Goal: Task Accomplishment & Management: Complete application form

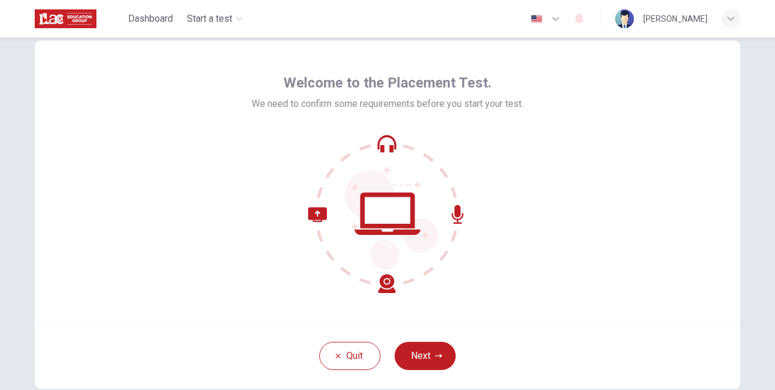
scroll to position [59, 0]
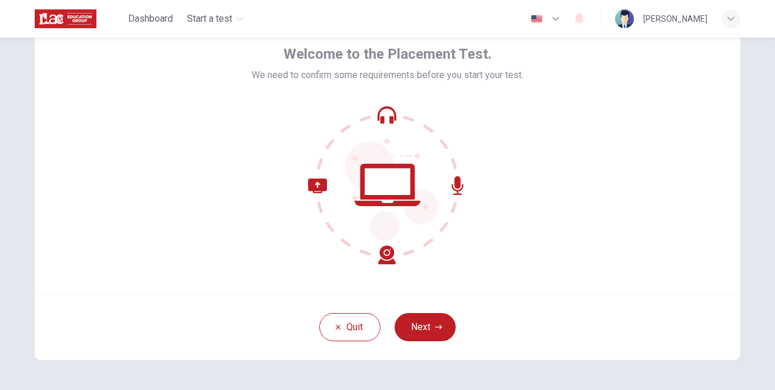
click at [683, 265] on div "Welcome to the Placement Test. We need to confirm some requirements before you …" at bounding box center [387, 153] width 705 height 282
click at [431, 324] on button "Next" at bounding box center [424, 327] width 61 height 28
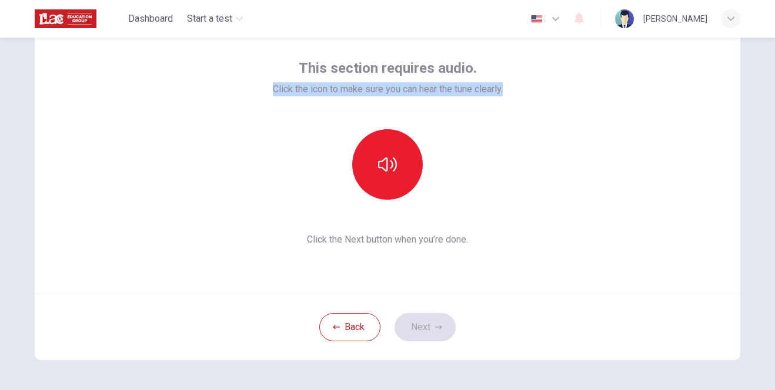
drag, startPoint x: 267, startPoint y: 89, endPoint x: 515, endPoint y: 88, distance: 248.6
click at [516, 88] on div "This section requires audio. Click the icon to make sure you can hear the tune …" at bounding box center [387, 153] width 705 height 282
click at [601, 183] on div "This section requires audio. Click the icon to make sure you can hear the tune …" at bounding box center [387, 153] width 705 height 282
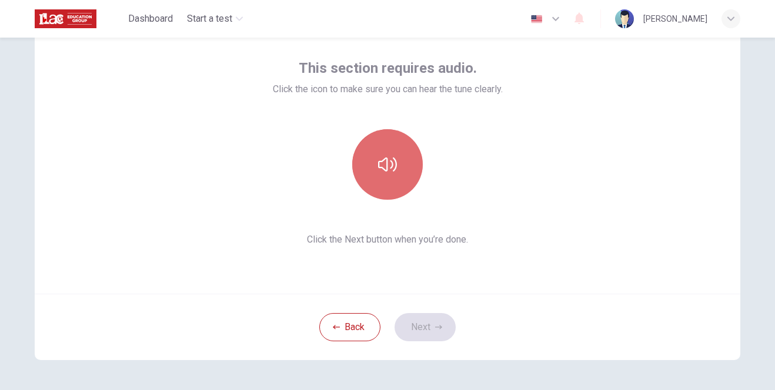
click at [390, 163] on icon "button" at bounding box center [387, 164] width 19 height 14
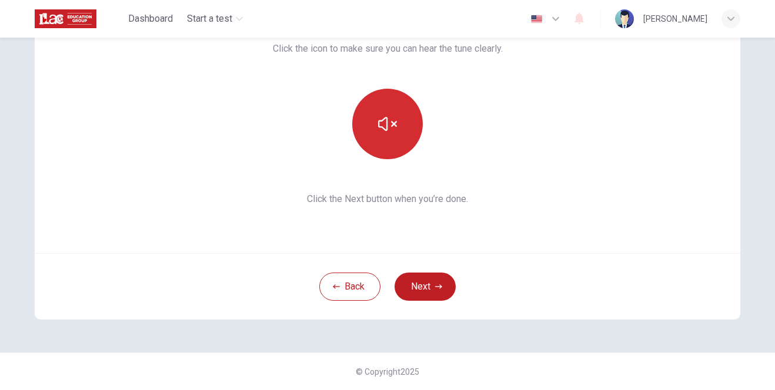
scroll to position [41, 0]
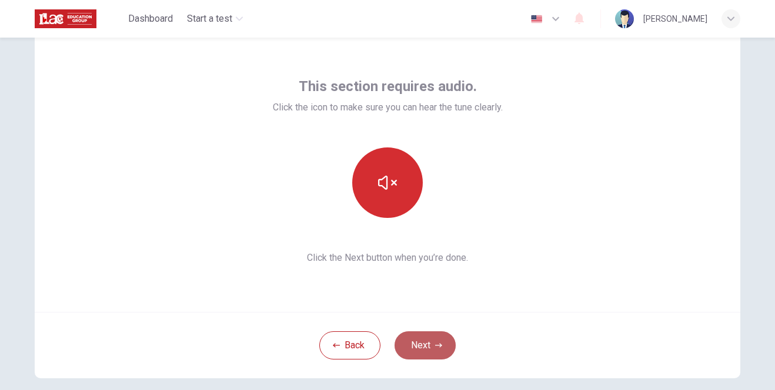
click at [421, 346] on button "Next" at bounding box center [424, 345] width 61 height 28
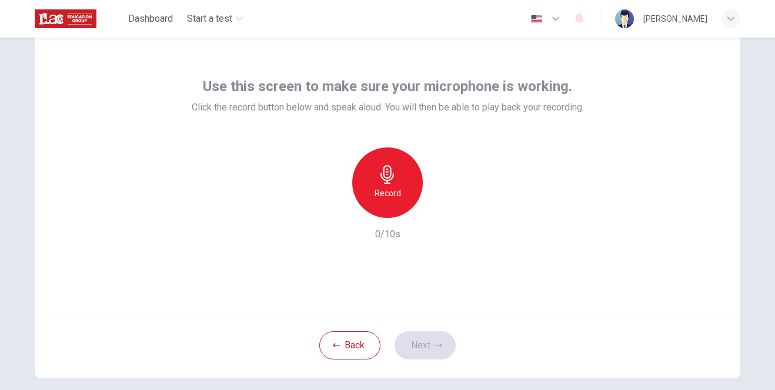
click at [382, 199] on h6 "Record" at bounding box center [387, 193] width 26 height 14
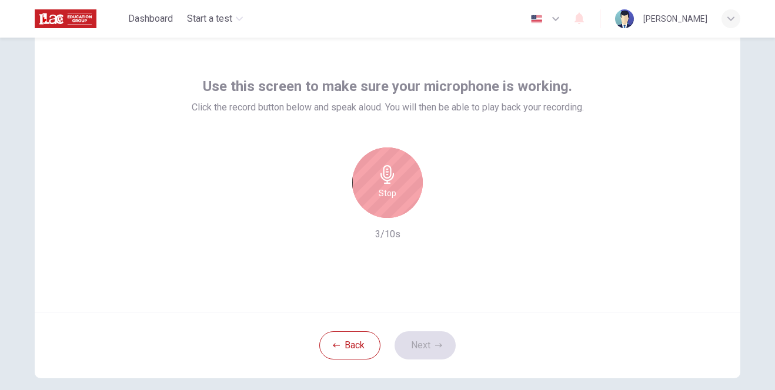
click at [388, 179] on icon "button" at bounding box center [387, 174] width 14 height 19
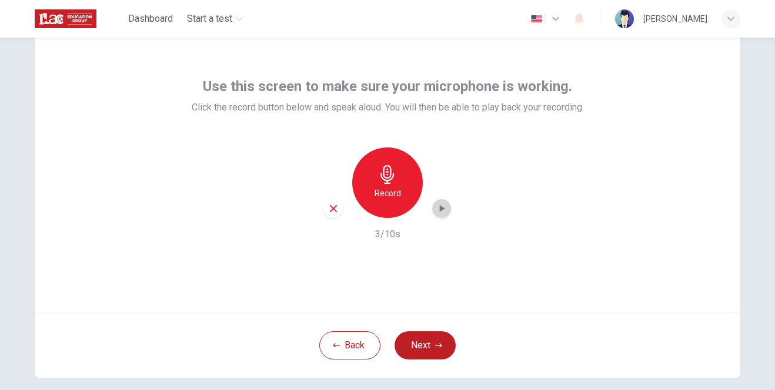
click at [440, 209] on icon "button" at bounding box center [442, 208] width 5 height 7
click at [435, 348] on icon "button" at bounding box center [438, 345] width 7 height 7
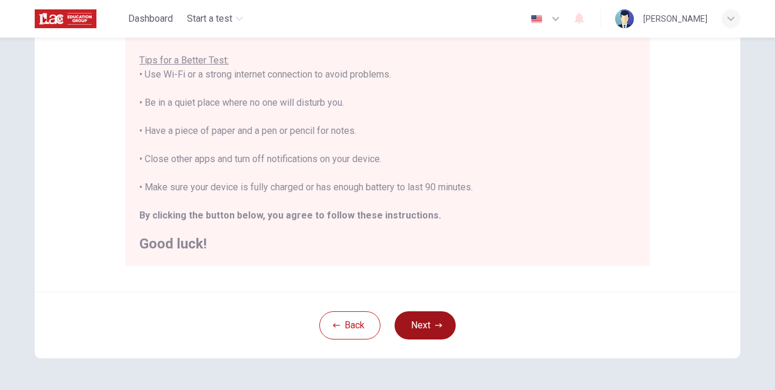
scroll to position [205, 0]
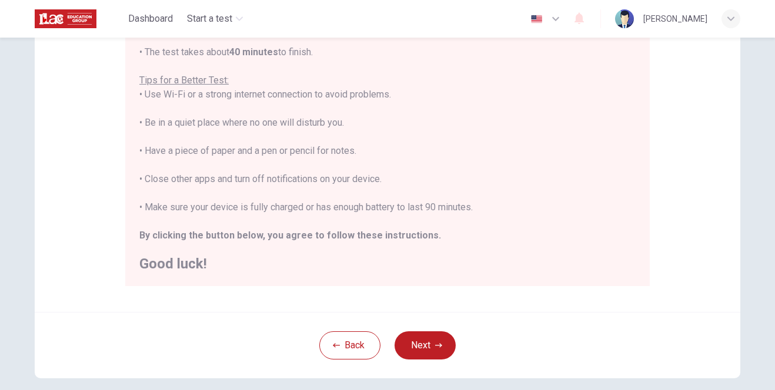
click at [427, 346] on button "Next" at bounding box center [424, 345] width 61 height 28
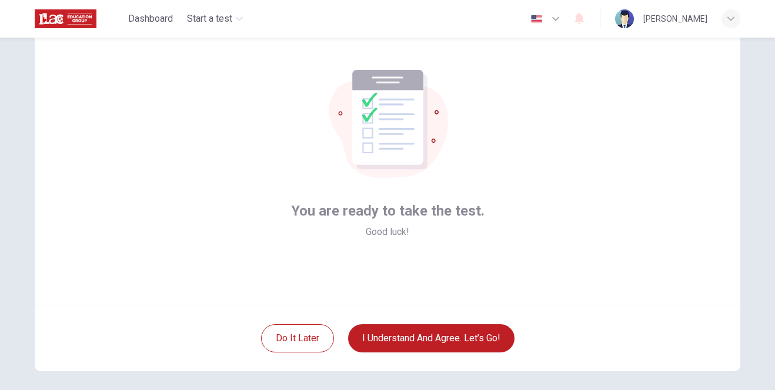
scroll to position [99, 0]
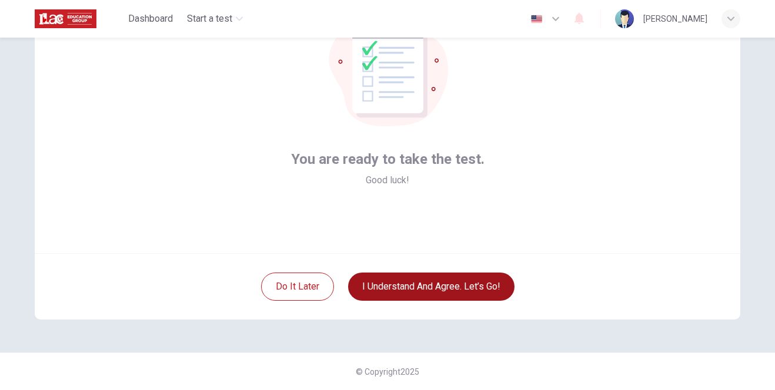
click at [438, 288] on button "I understand and agree. Let’s go!" at bounding box center [431, 287] width 166 height 28
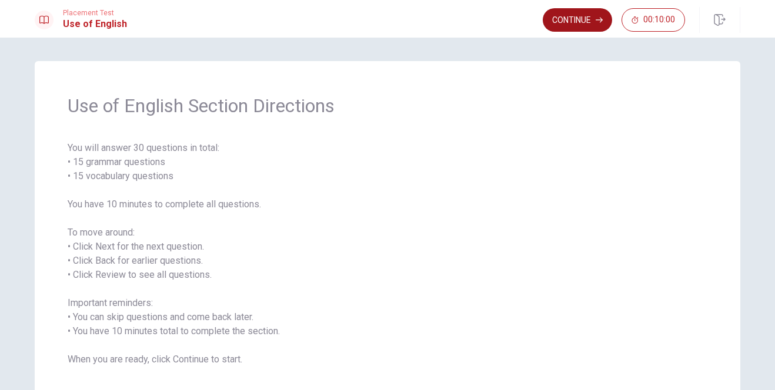
click at [580, 21] on button "Continue" at bounding box center [576, 20] width 69 height 24
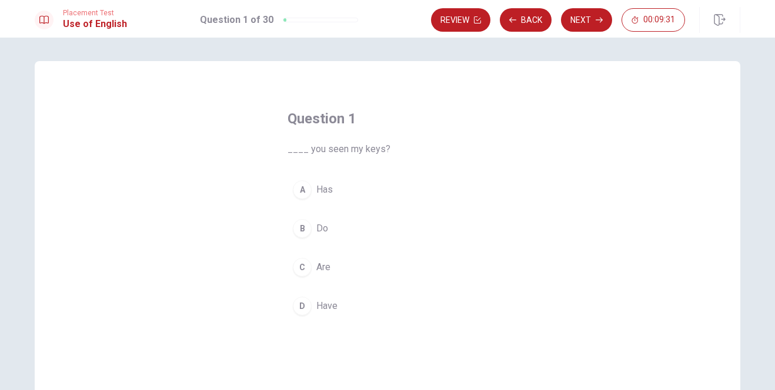
click at [323, 230] on span "Do" at bounding box center [322, 229] width 12 height 14
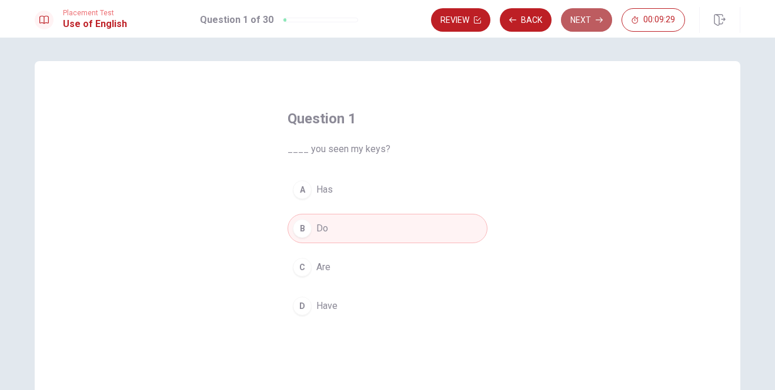
click at [591, 19] on button "Next" at bounding box center [586, 20] width 51 height 24
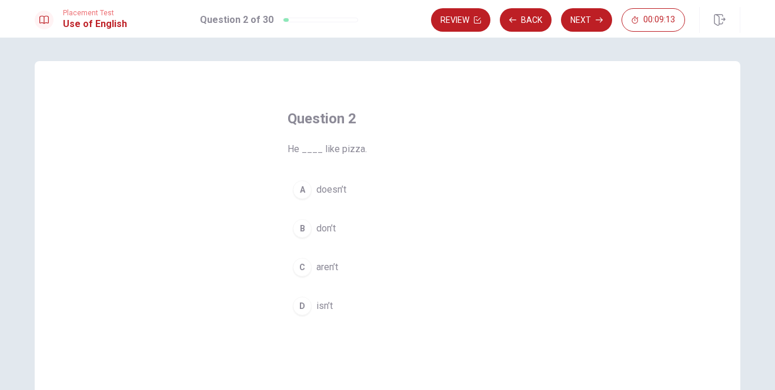
click at [329, 190] on span "doesn’t" at bounding box center [331, 190] width 30 height 14
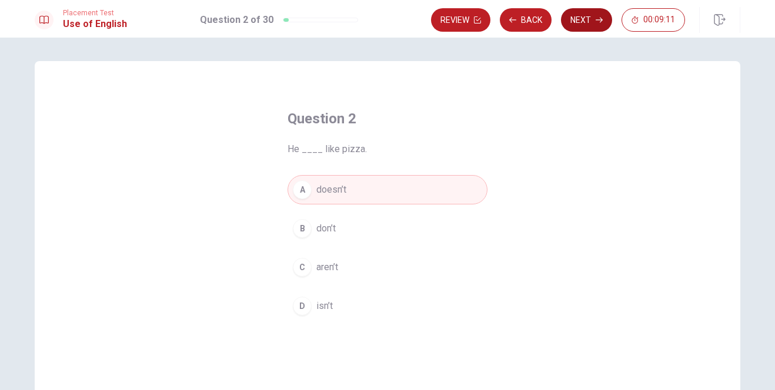
click at [586, 19] on button "Next" at bounding box center [586, 20] width 51 height 24
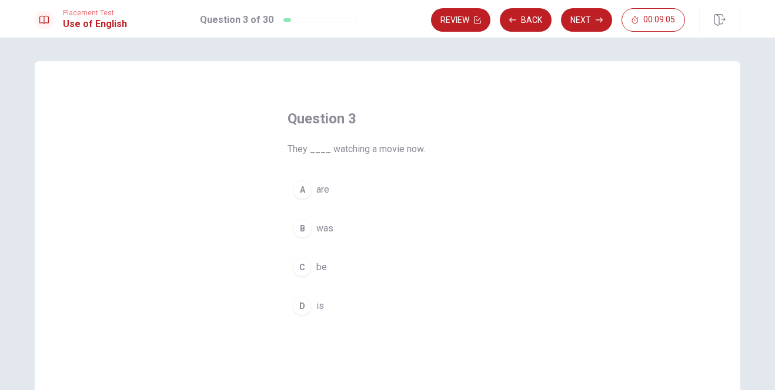
click at [317, 187] on span "are" at bounding box center [322, 190] width 13 height 14
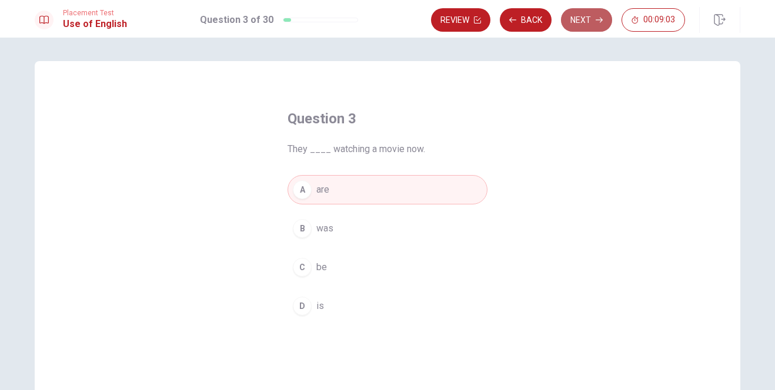
click at [585, 18] on button "Next" at bounding box center [586, 20] width 51 height 24
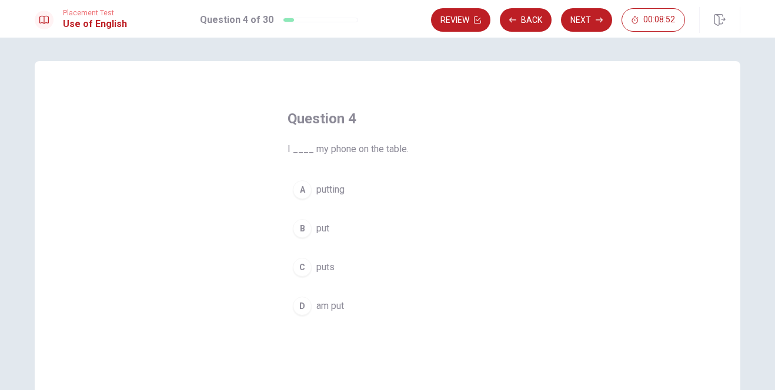
click at [316, 230] on span "put" at bounding box center [322, 229] width 13 height 14
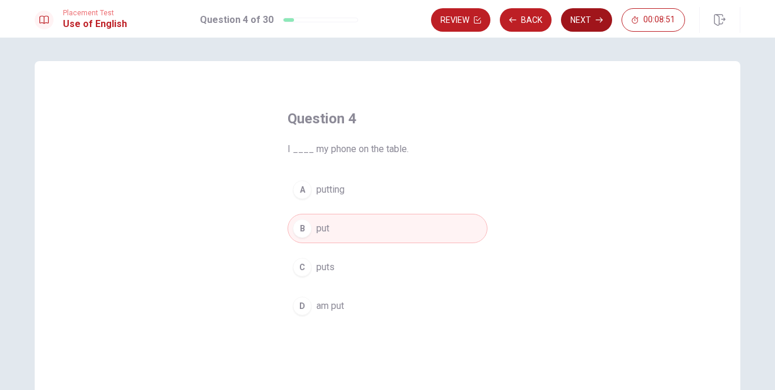
click at [582, 19] on button "Next" at bounding box center [586, 20] width 51 height 24
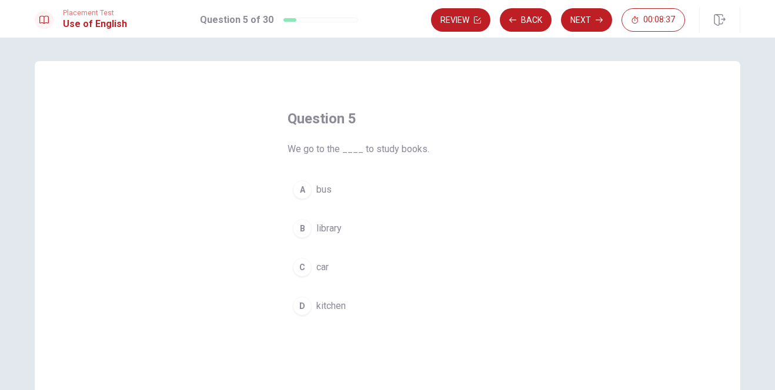
click at [329, 229] on span "library" at bounding box center [328, 229] width 25 height 14
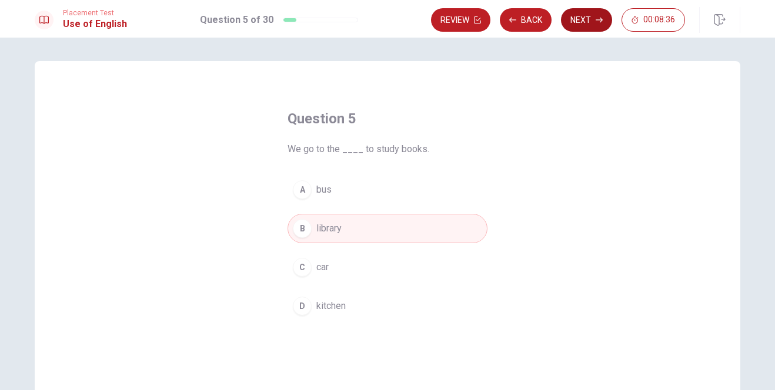
click at [591, 21] on button "Next" at bounding box center [586, 20] width 51 height 24
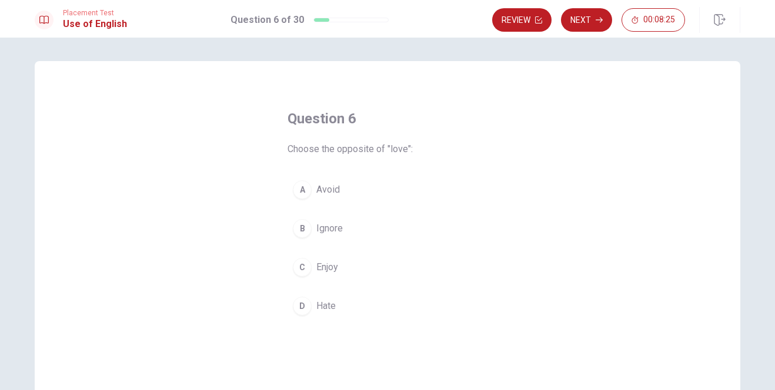
click at [320, 307] on span "Hate" at bounding box center [325, 306] width 19 height 14
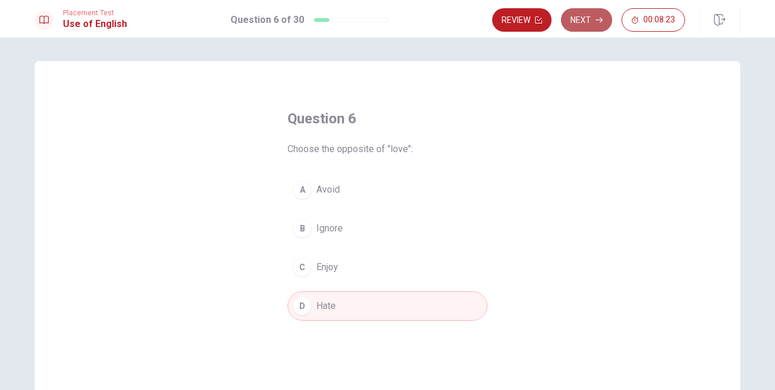
click at [581, 21] on button "Next" at bounding box center [586, 20] width 51 height 24
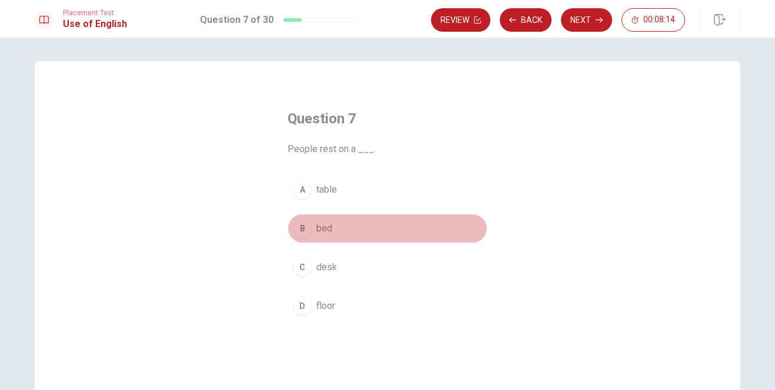
click at [321, 230] on span "bed" at bounding box center [324, 229] width 16 height 14
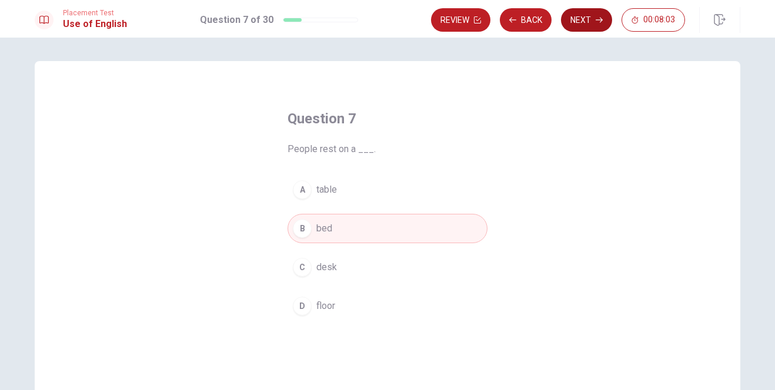
click at [588, 20] on button "Next" at bounding box center [586, 20] width 51 height 24
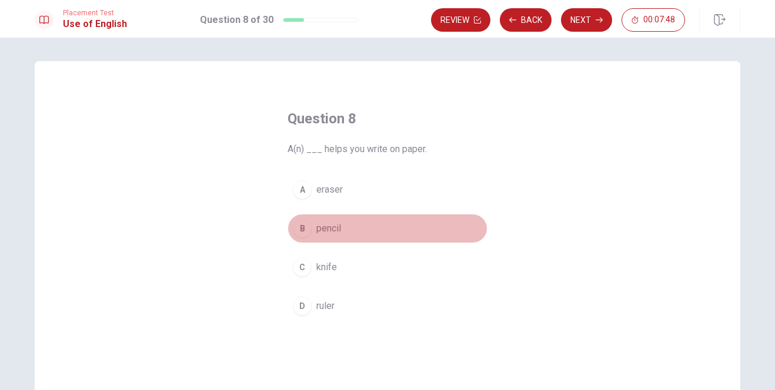
click at [328, 229] on span "pencil" at bounding box center [328, 229] width 25 height 14
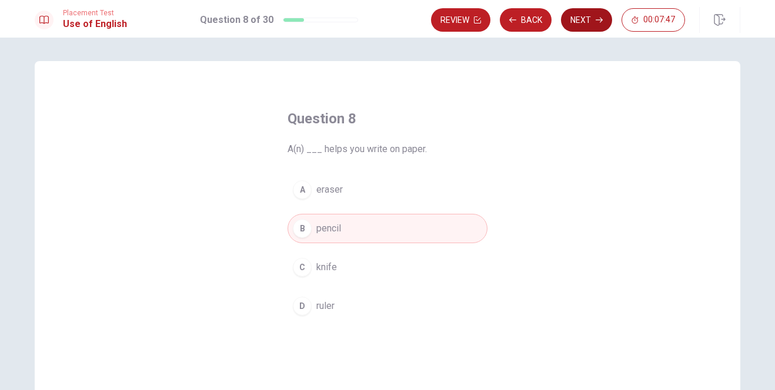
click at [594, 20] on button "Next" at bounding box center [586, 20] width 51 height 24
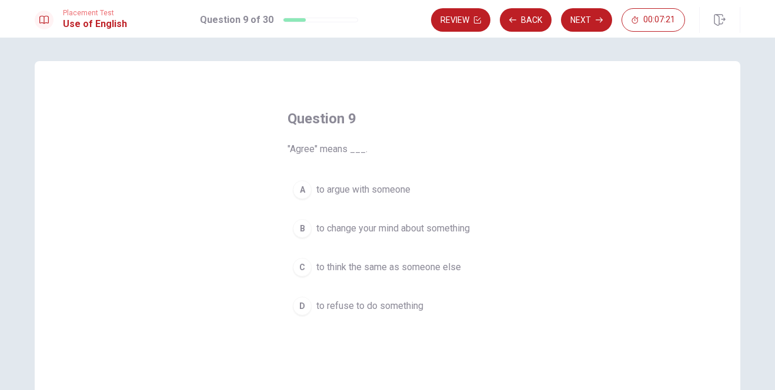
click at [326, 264] on span "to think the same as someone else" at bounding box center [388, 267] width 145 height 14
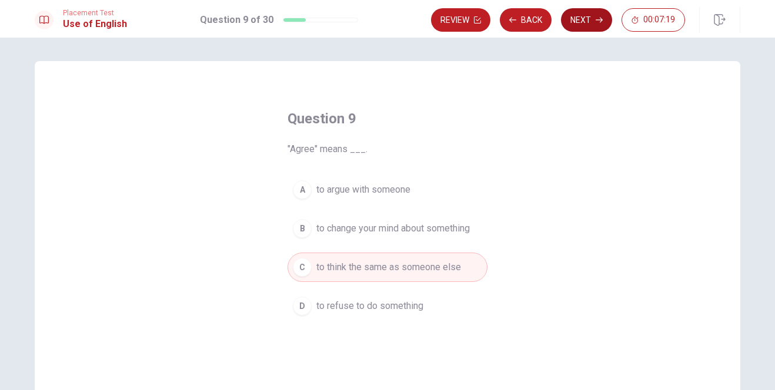
click at [577, 21] on button "Next" at bounding box center [586, 20] width 51 height 24
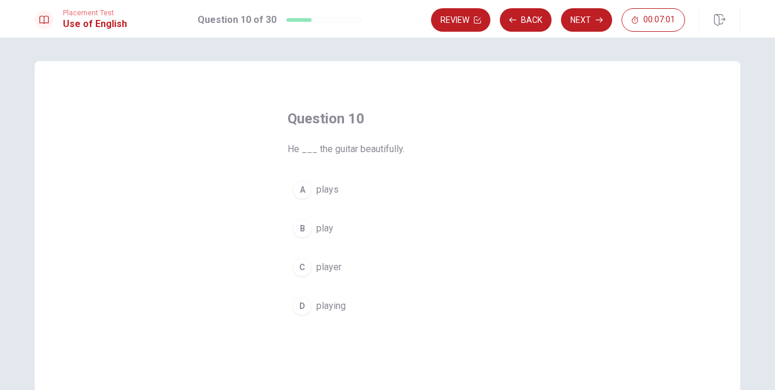
click at [323, 190] on span "plays" at bounding box center [327, 190] width 22 height 14
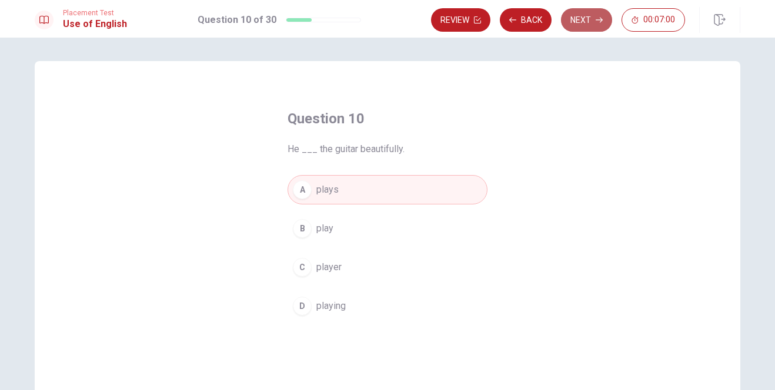
click at [588, 21] on button "Next" at bounding box center [586, 20] width 51 height 24
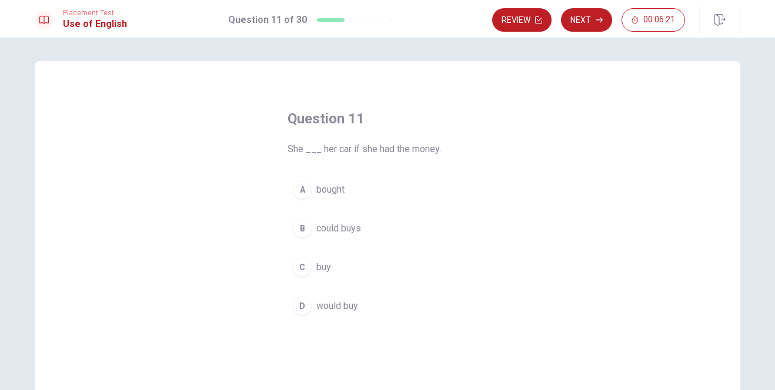
click at [330, 306] on span "would buy" at bounding box center [337, 306] width 42 height 14
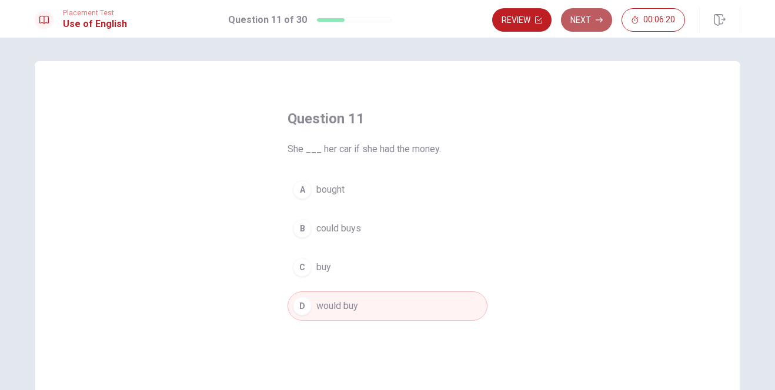
click at [585, 18] on button "Next" at bounding box center [586, 20] width 51 height 24
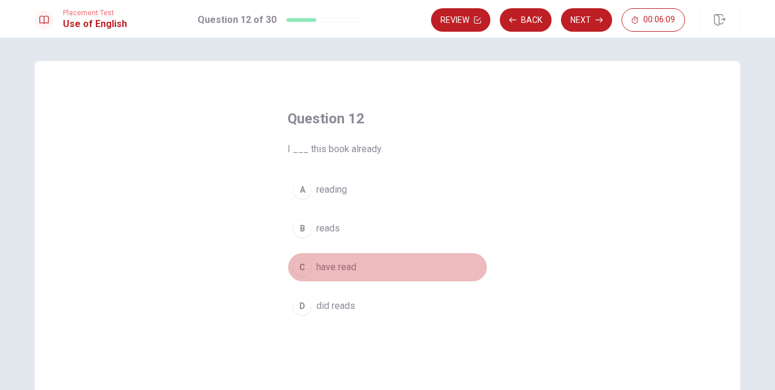
click at [338, 269] on span "have read" at bounding box center [336, 267] width 40 height 14
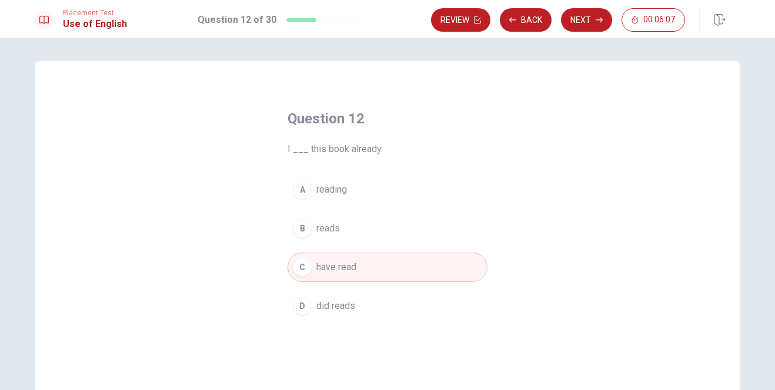
click at [584, 19] on button "Next" at bounding box center [586, 20] width 51 height 24
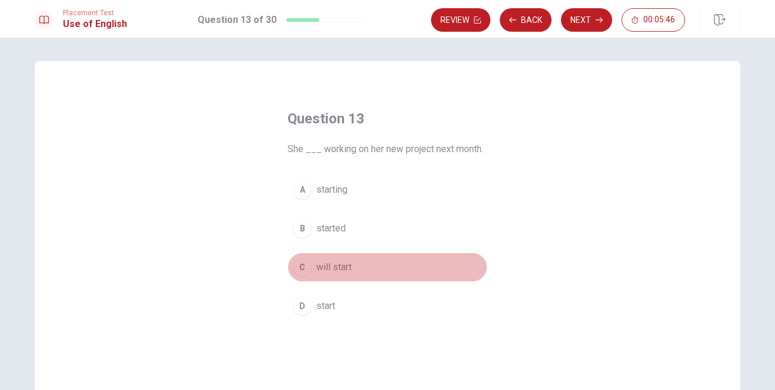
click at [336, 268] on span "will start" at bounding box center [333, 267] width 35 height 14
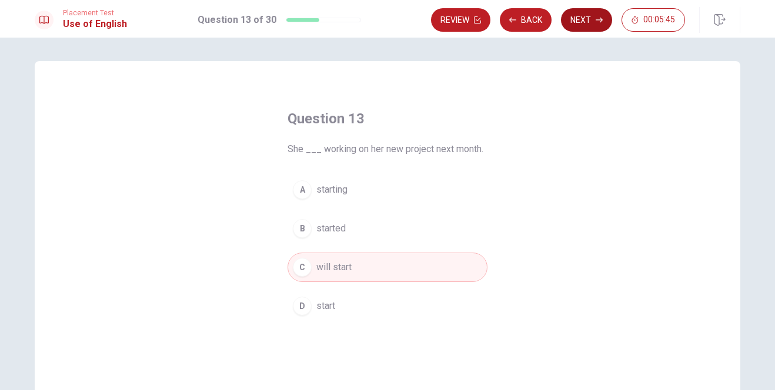
click at [581, 19] on button "Next" at bounding box center [586, 20] width 51 height 24
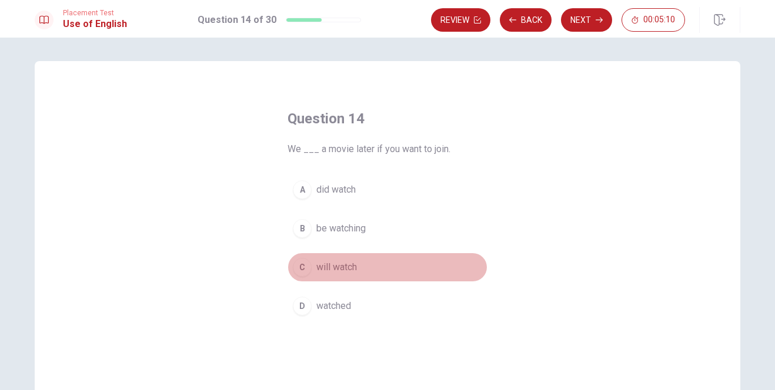
click at [342, 266] on span "will watch" at bounding box center [336, 267] width 41 height 14
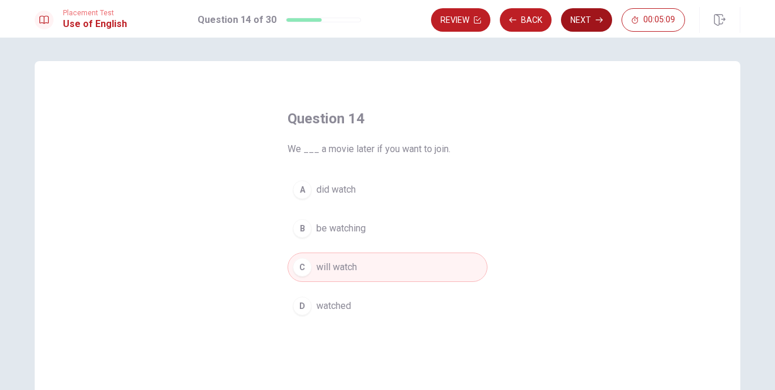
click at [585, 19] on button "Next" at bounding box center [586, 20] width 51 height 24
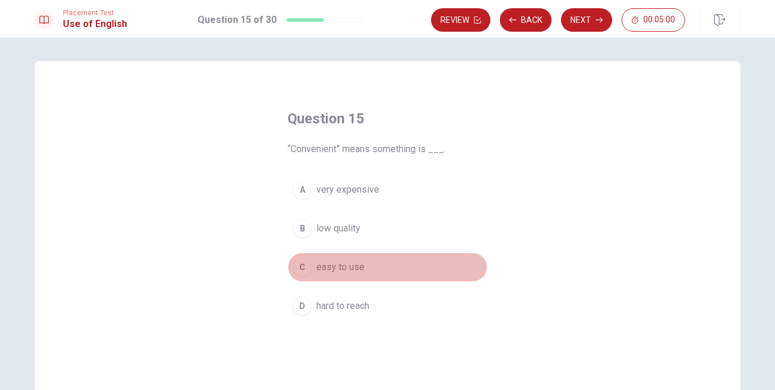
click at [339, 264] on span "easy to use" at bounding box center [340, 267] width 48 height 14
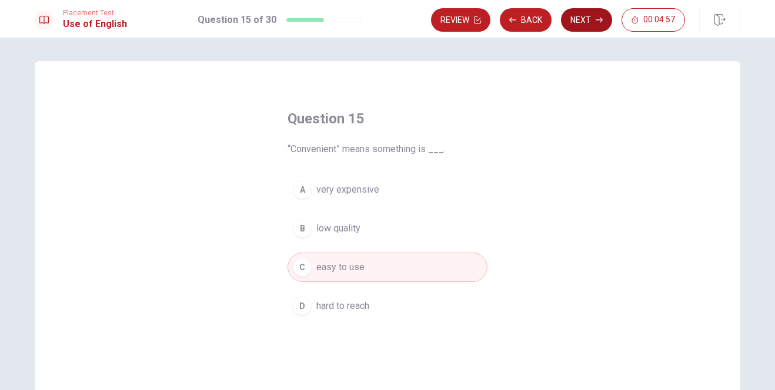
click at [588, 20] on button "Next" at bounding box center [586, 20] width 51 height 24
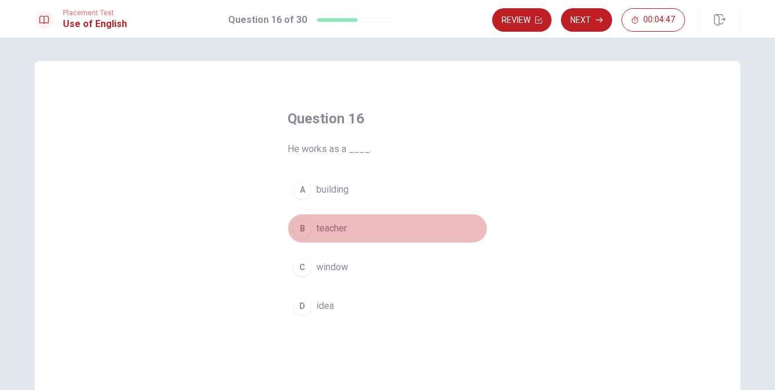
click at [332, 231] on span "teacher" at bounding box center [331, 229] width 31 height 14
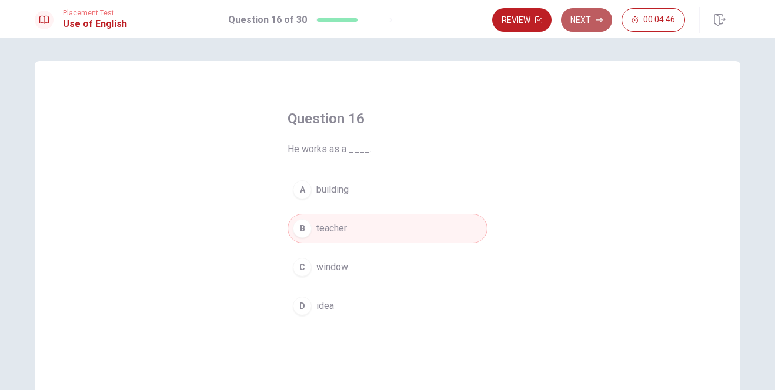
click at [578, 21] on button "Next" at bounding box center [586, 20] width 51 height 24
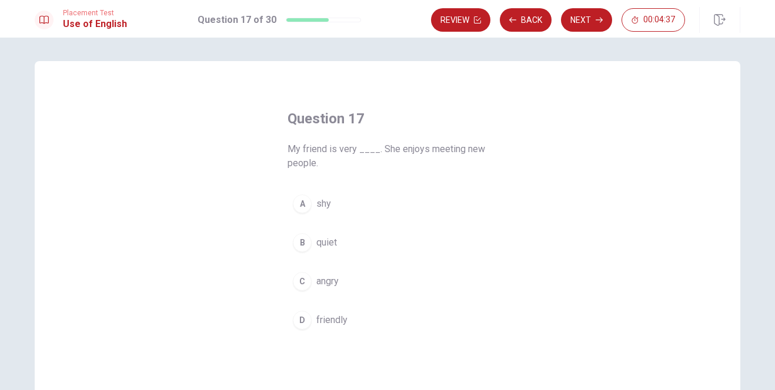
click at [332, 322] on span "friendly" at bounding box center [331, 320] width 31 height 14
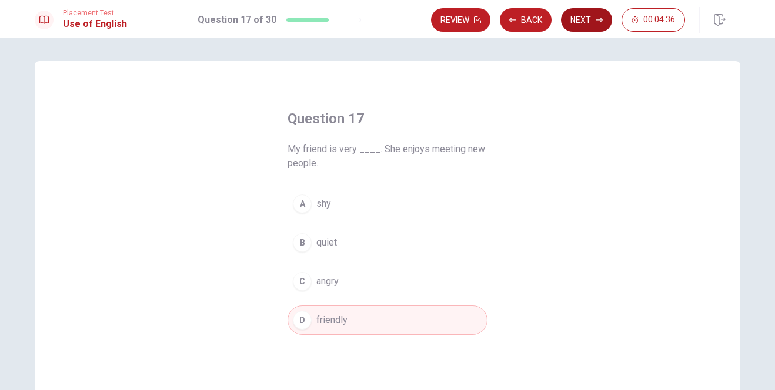
click at [579, 16] on button "Next" at bounding box center [586, 20] width 51 height 24
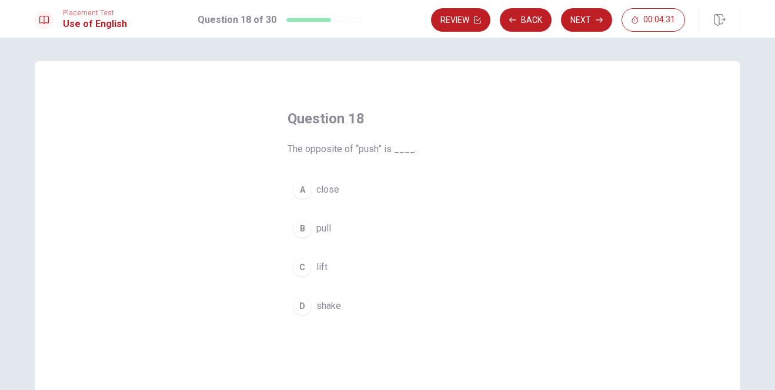
click at [316, 224] on span "pull" at bounding box center [323, 229] width 15 height 14
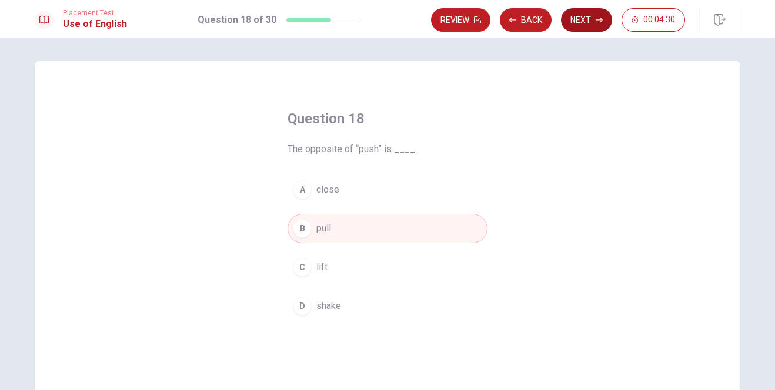
click at [574, 18] on button "Next" at bounding box center [586, 20] width 51 height 24
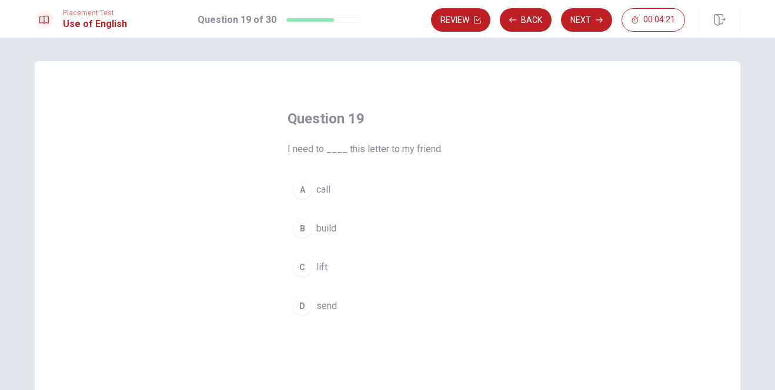
click at [333, 304] on span "send" at bounding box center [326, 306] width 21 height 14
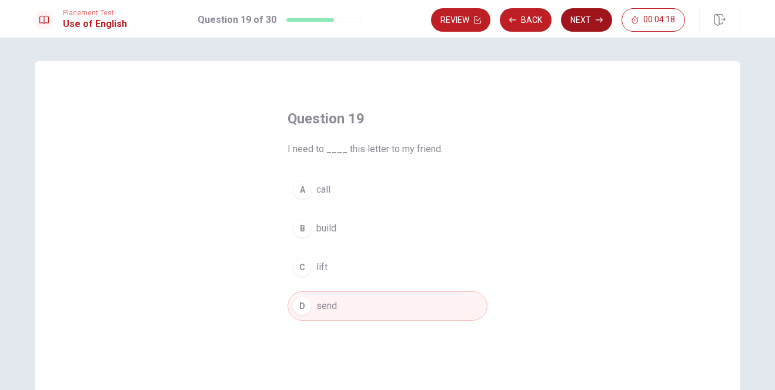
click at [581, 23] on button "Next" at bounding box center [586, 20] width 51 height 24
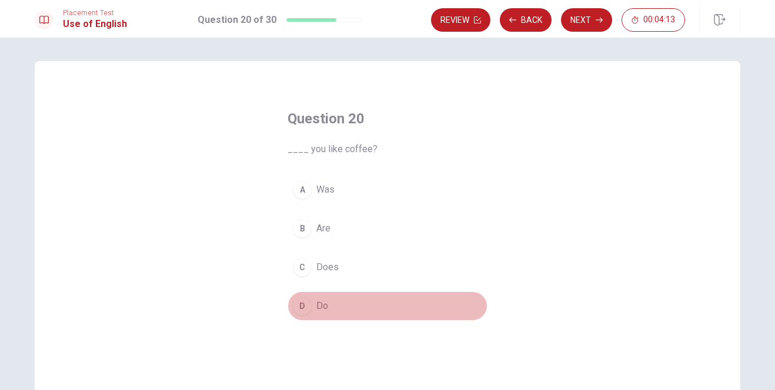
click at [321, 302] on span "Do" at bounding box center [322, 306] width 12 height 14
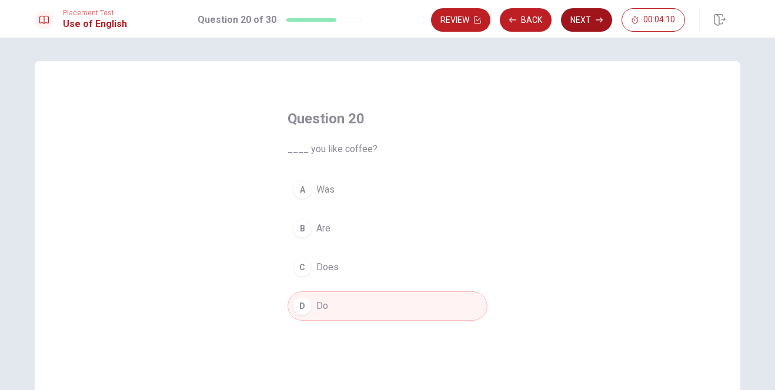
click at [588, 17] on button "Next" at bounding box center [586, 20] width 51 height 24
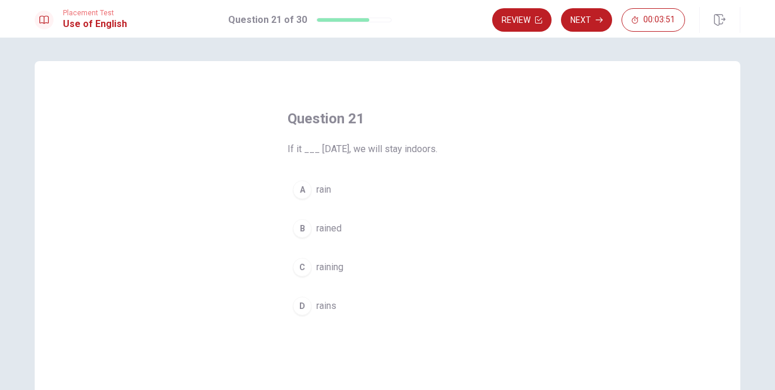
click at [334, 270] on span "raining" at bounding box center [329, 267] width 27 height 14
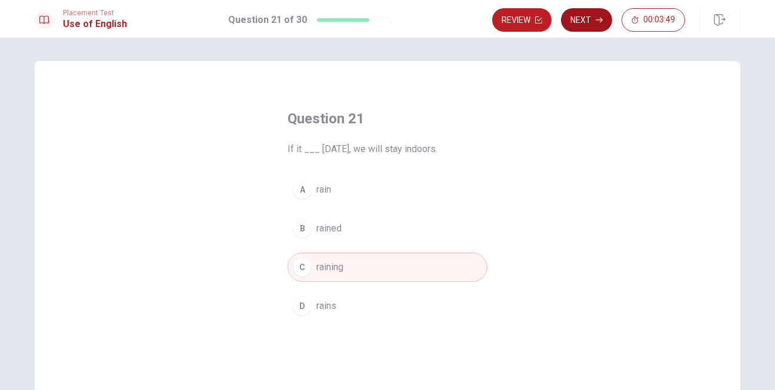
click at [585, 22] on button "Next" at bounding box center [586, 20] width 51 height 24
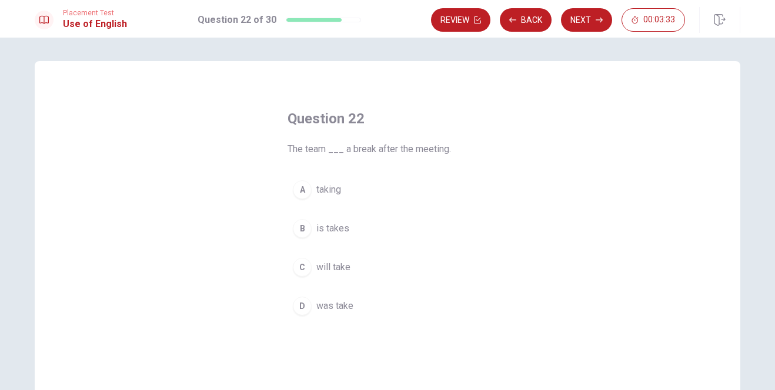
click at [330, 192] on span "taking" at bounding box center [328, 190] width 25 height 14
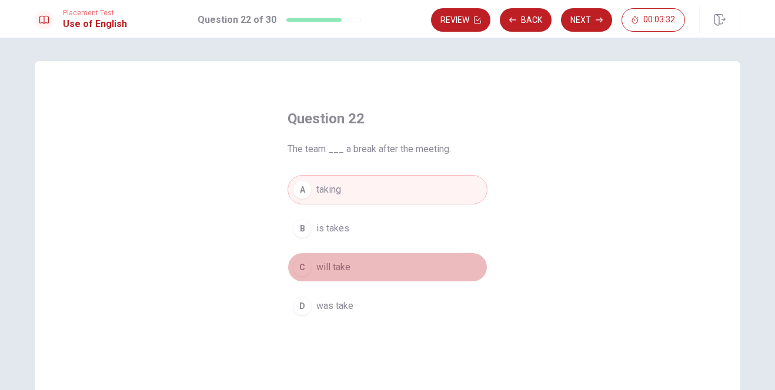
click at [326, 266] on span "will take" at bounding box center [333, 267] width 34 height 14
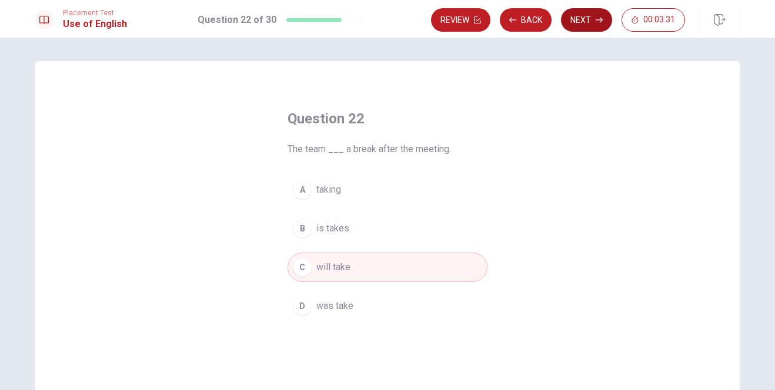
click at [592, 23] on button "Next" at bounding box center [586, 20] width 51 height 24
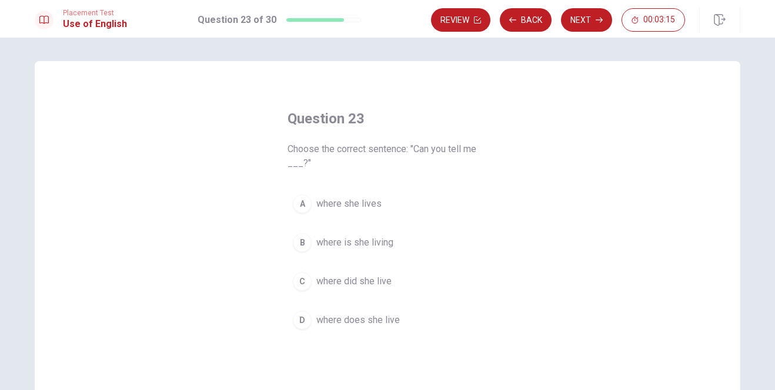
click at [351, 321] on span "where does she live" at bounding box center [357, 320] width 83 height 14
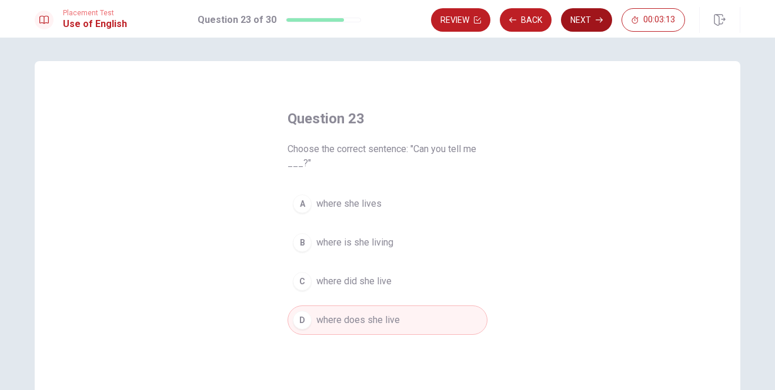
click at [585, 18] on button "Next" at bounding box center [586, 20] width 51 height 24
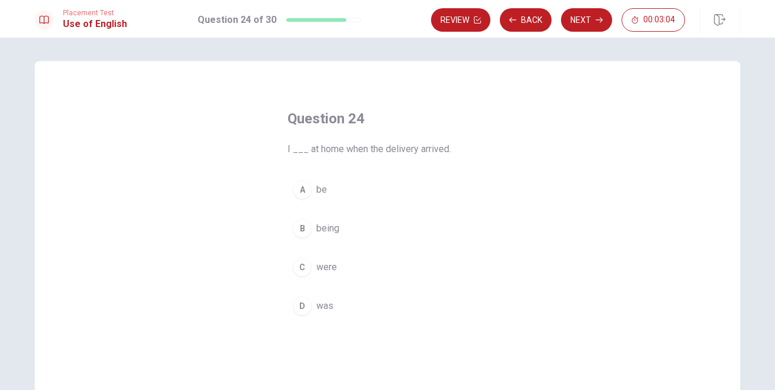
drag, startPoint x: 321, startPoint y: 308, endPoint x: 326, endPoint y: 303, distance: 7.1
click at [321, 307] on span "was" at bounding box center [324, 306] width 17 height 14
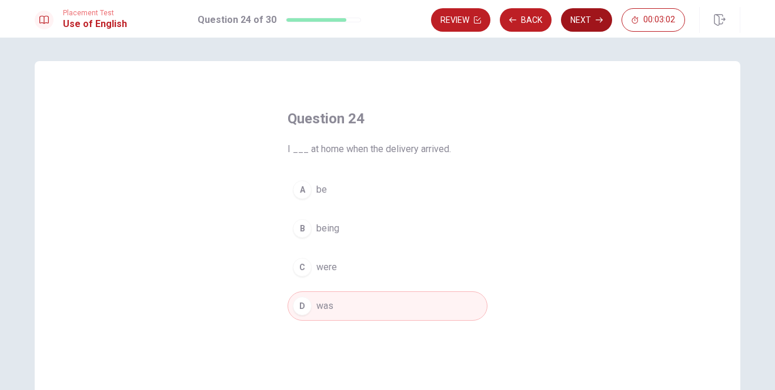
click at [578, 22] on button "Next" at bounding box center [586, 20] width 51 height 24
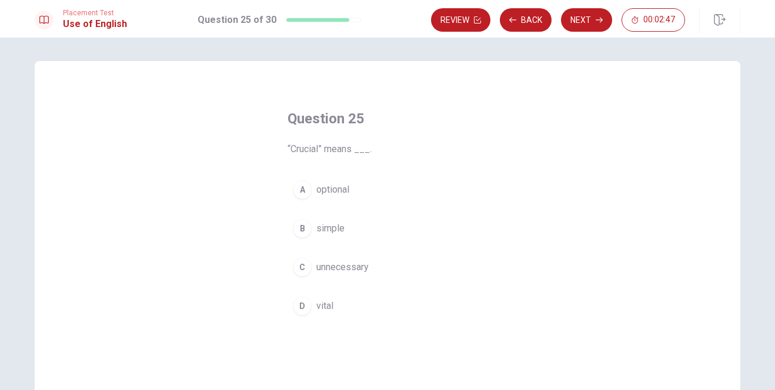
click at [319, 310] on span "vital" at bounding box center [324, 306] width 17 height 14
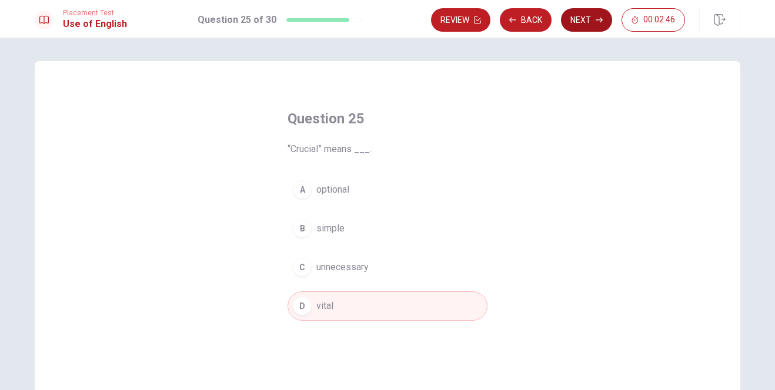
click at [587, 16] on button "Next" at bounding box center [586, 20] width 51 height 24
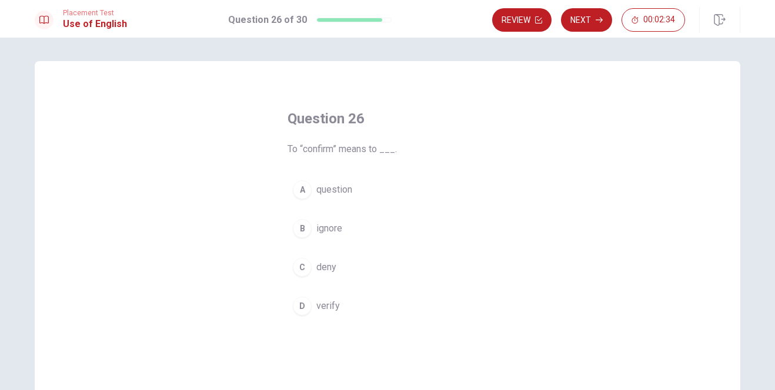
click at [328, 307] on span "verify" at bounding box center [328, 306] width 24 height 14
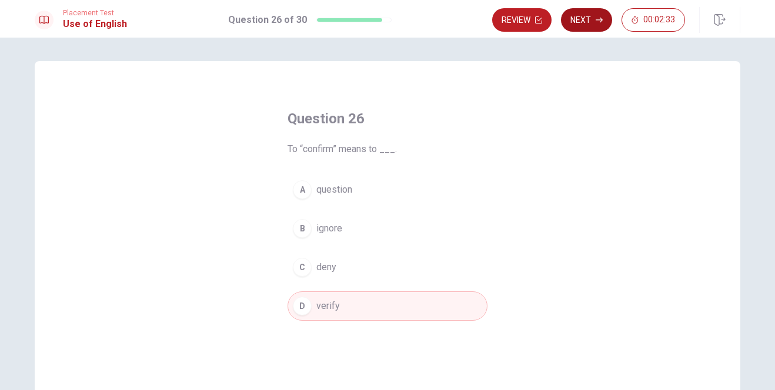
click at [585, 21] on button "Next" at bounding box center [586, 20] width 51 height 24
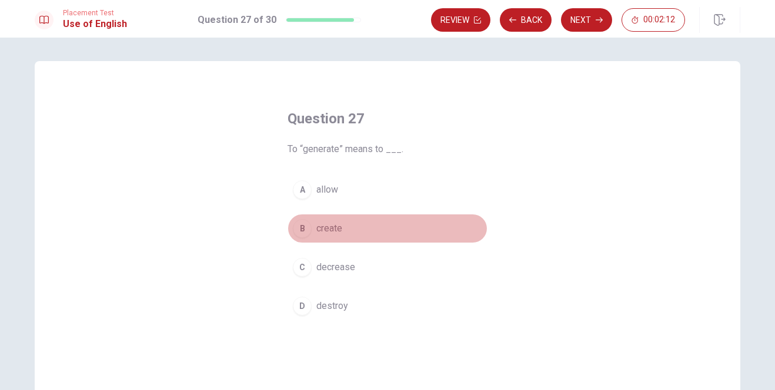
click at [316, 232] on span "create" at bounding box center [329, 229] width 26 height 14
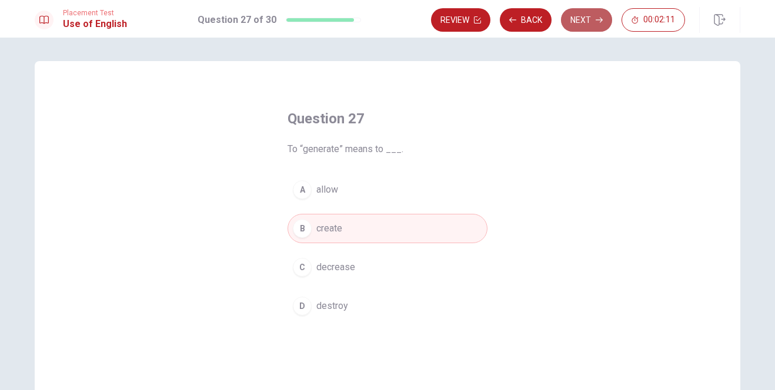
click at [594, 18] on button "Next" at bounding box center [586, 20] width 51 height 24
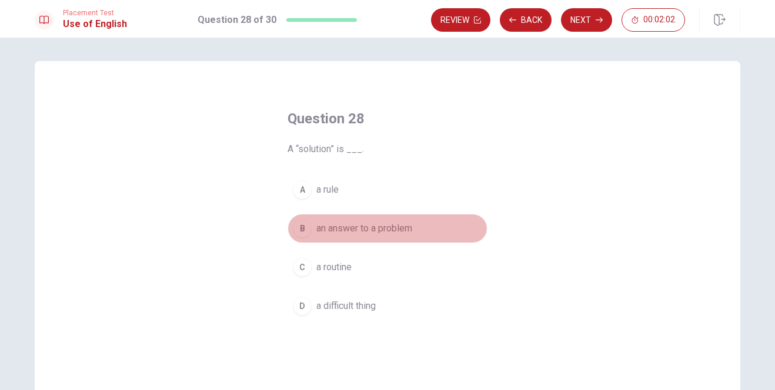
click at [350, 230] on span "an answer to a problem" at bounding box center [364, 229] width 96 height 14
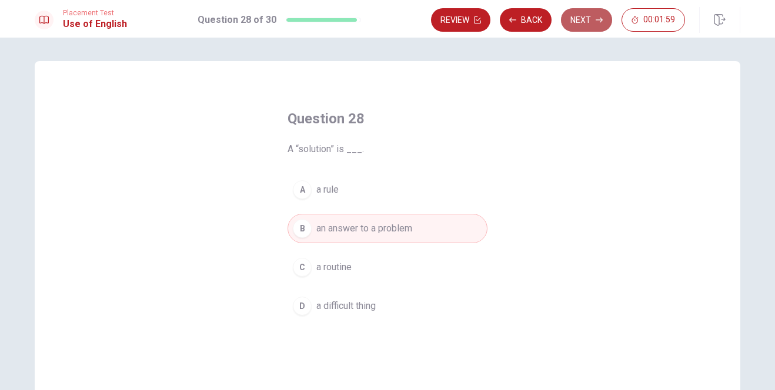
click at [590, 22] on button "Next" at bounding box center [586, 20] width 51 height 24
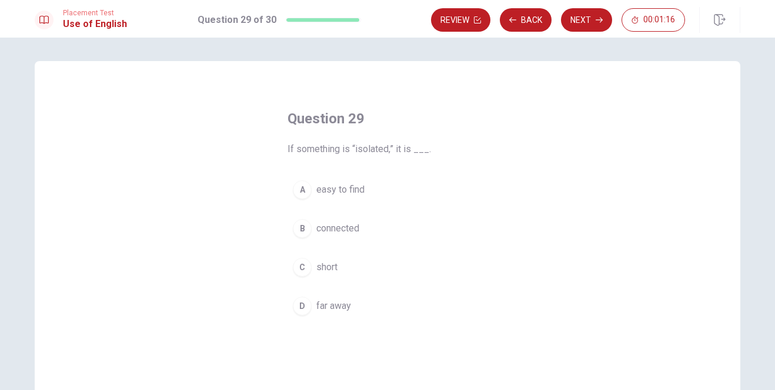
click at [341, 193] on span "easy to find" at bounding box center [340, 190] width 48 height 14
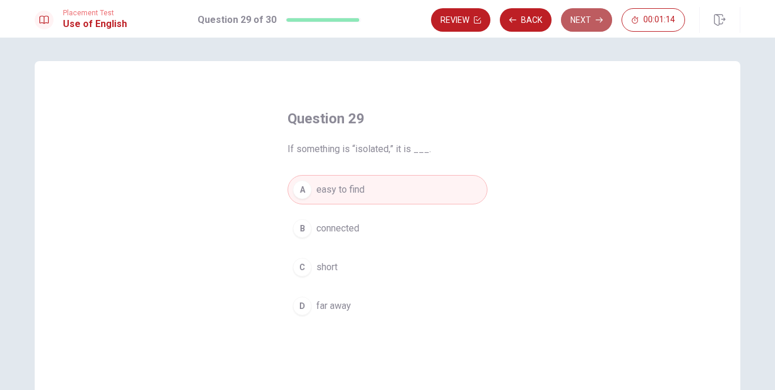
click at [584, 19] on button "Next" at bounding box center [586, 20] width 51 height 24
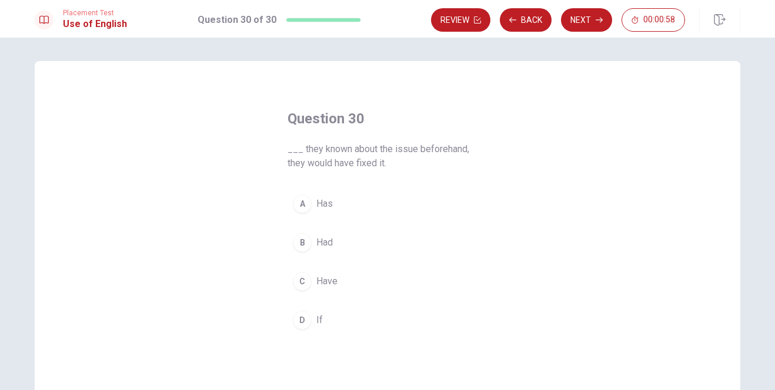
click at [313, 315] on button "D If" at bounding box center [387, 320] width 200 height 29
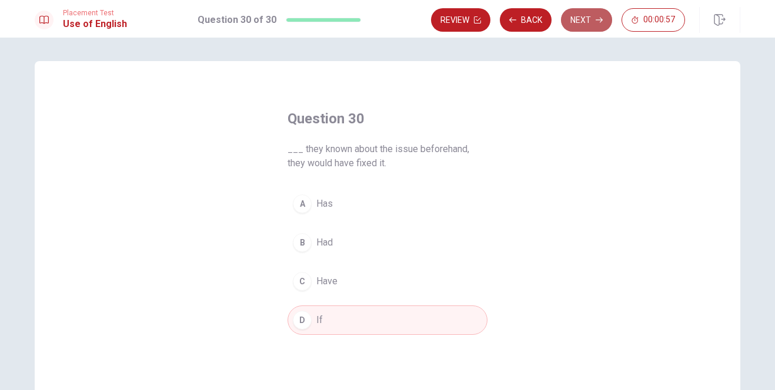
click at [578, 21] on button "Next" at bounding box center [586, 20] width 51 height 24
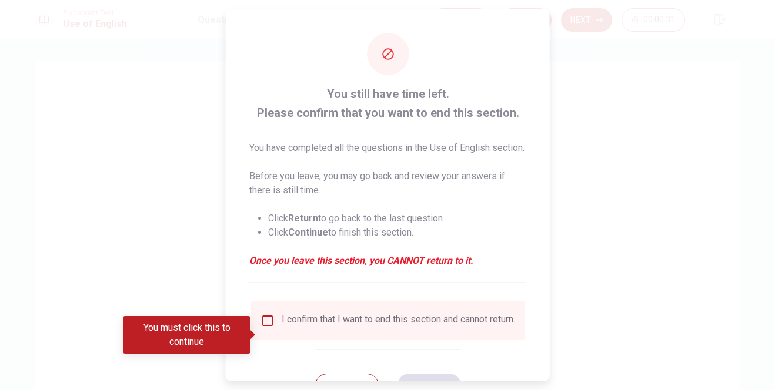
click at [264, 328] on input "You must click this to continue" at bounding box center [267, 321] width 14 height 14
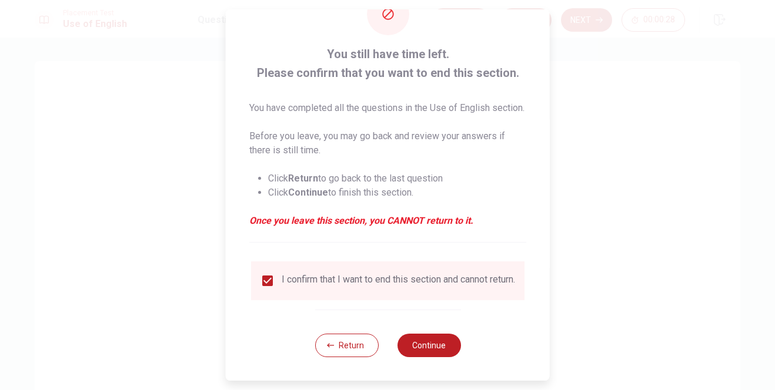
scroll to position [62, 0]
click at [425, 344] on button "Continue" at bounding box center [428, 346] width 63 height 24
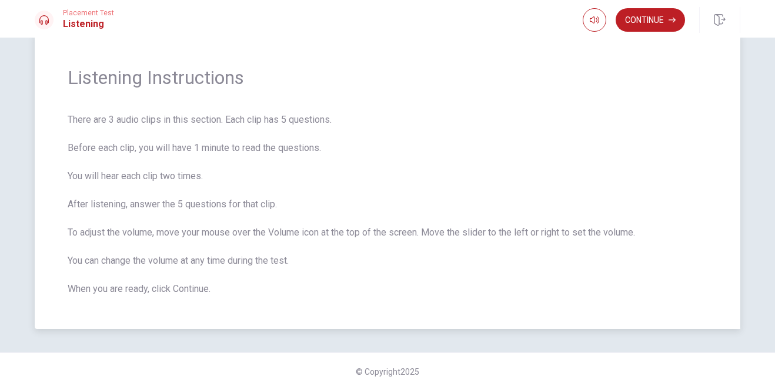
scroll to position [0, 0]
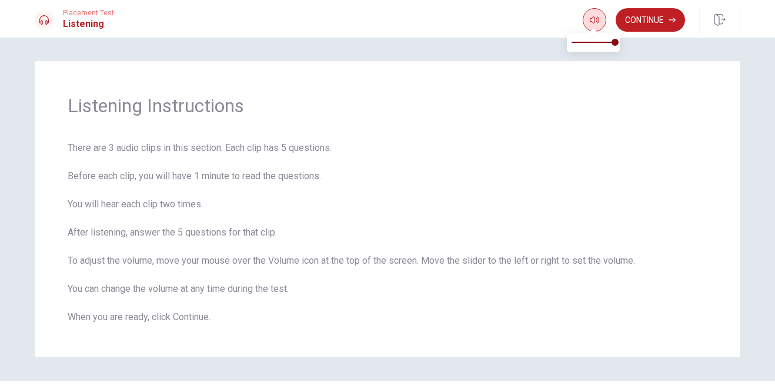
click at [589, 25] on button "button" at bounding box center [594, 20] width 24 height 24
click at [614, 44] on span at bounding box center [610, 42] width 7 height 7
type input "1"
click at [673, 16] on button "Continue" at bounding box center [649, 20] width 69 height 24
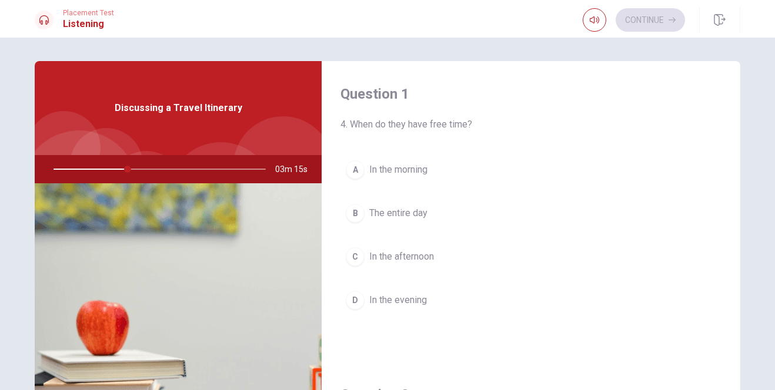
click at [396, 168] on span "In the morning" at bounding box center [398, 170] width 58 height 14
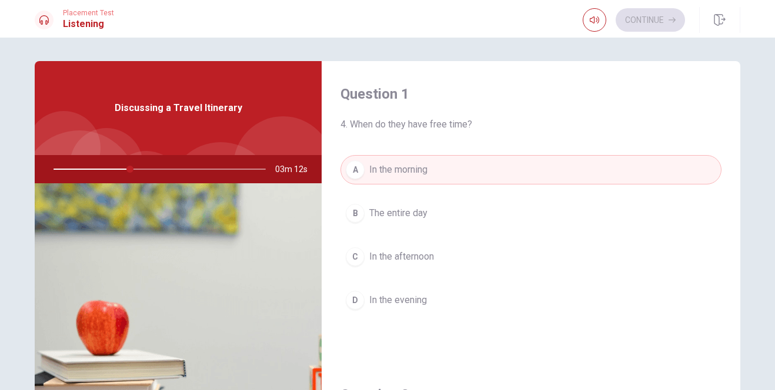
click at [412, 256] on span "In the afternoon" at bounding box center [401, 257] width 65 height 14
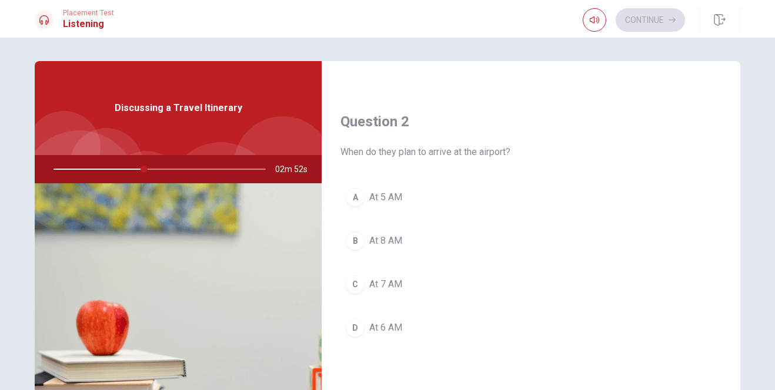
scroll to position [294, 0]
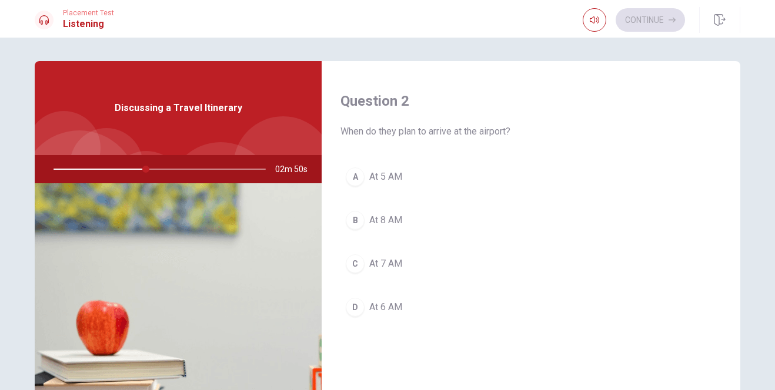
click at [386, 221] on span "At 8 AM" at bounding box center [385, 220] width 33 height 14
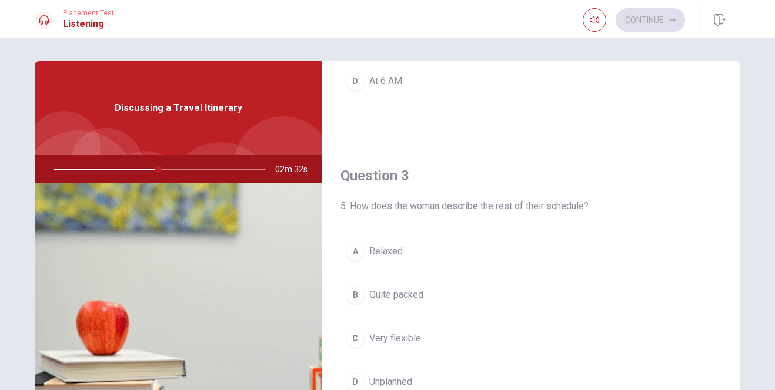
scroll to position [588, 0]
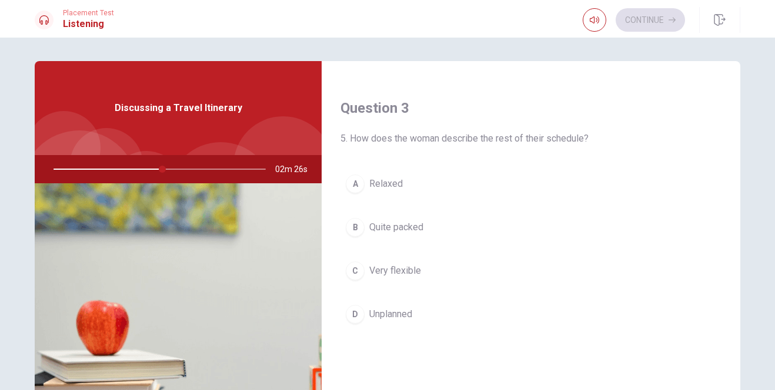
click at [385, 185] on span "Relaxed" at bounding box center [385, 184] width 33 height 14
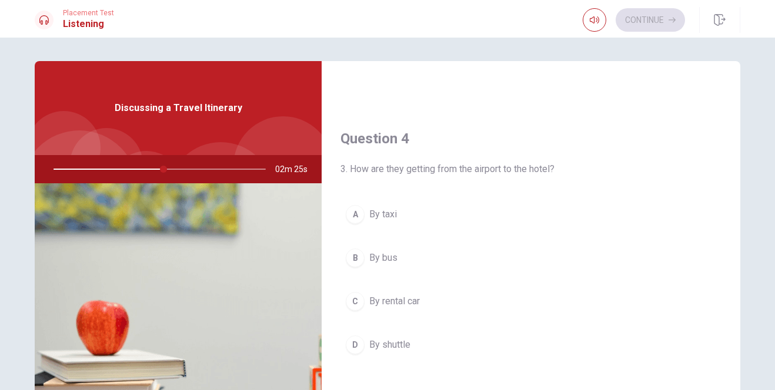
scroll to position [881, 0]
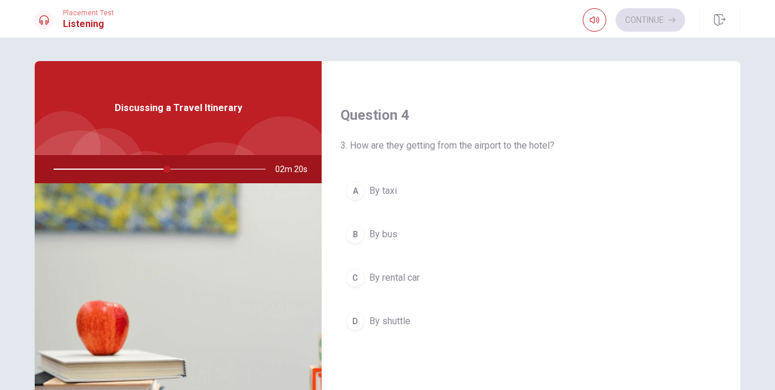
click at [377, 190] on span "By taxi" at bounding box center [383, 191] width 28 height 14
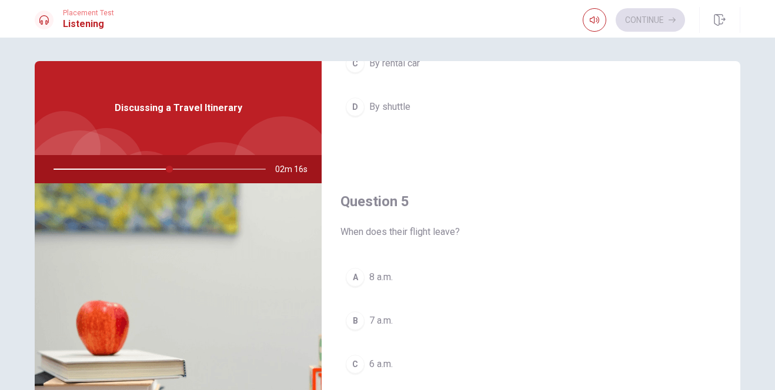
scroll to position [140, 0]
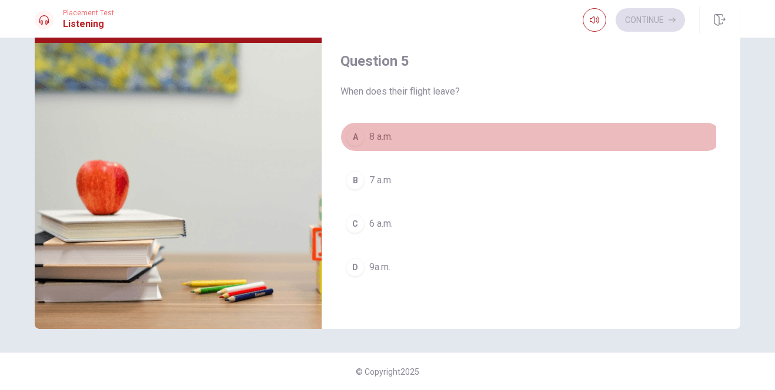
drag, startPoint x: 380, startPoint y: 138, endPoint x: 409, endPoint y: 142, distance: 29.1
click at [381, 137] on span "8 a.m." at bounding box center [381, 137] width 24 height 14
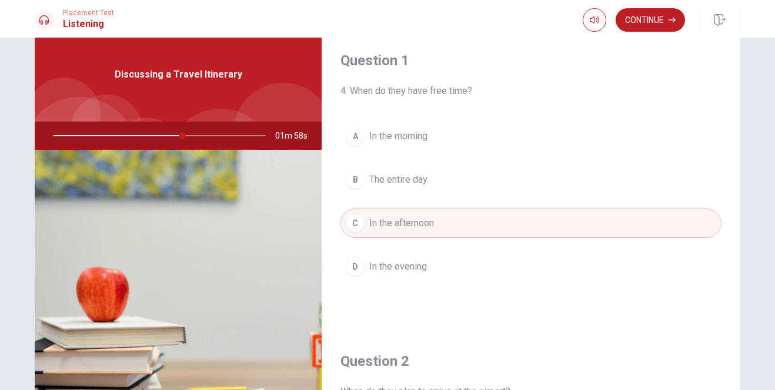
scroll to position [0, 0]
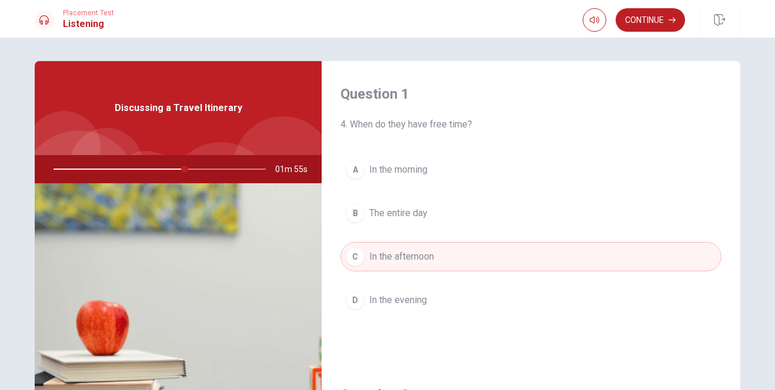
drag, startPoint x: 180, startPoint y: 167, endPoint x: 150, endPoint y: 170, distance: 30.6
click at [150, 170] on div at bounding box center [157, 169] width 236 height 28
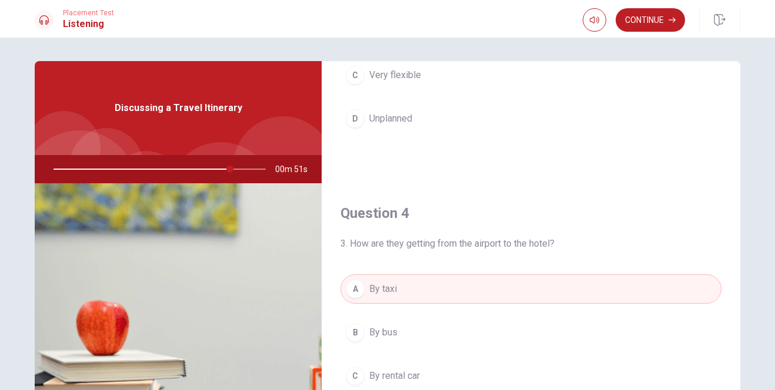
scroll to position [1096, 0]
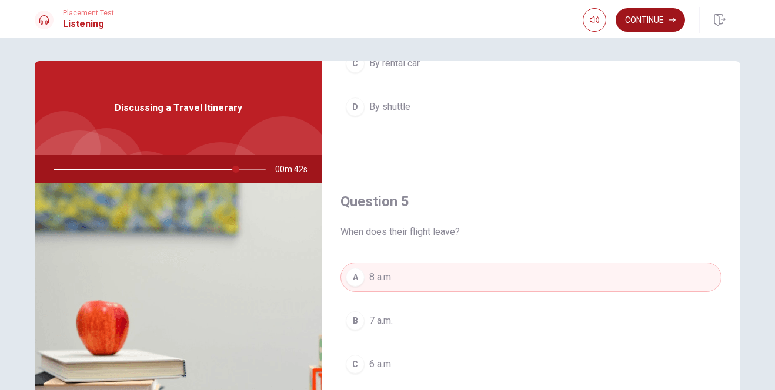
click at [643, 18] on button "Continue" at bounding box center [649, 20] width 69 height 24
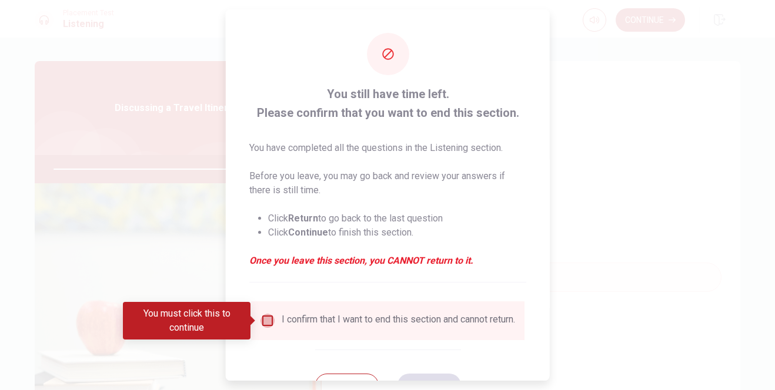
click at [265, 321] on input "You must click this to continue" at bounding box center [267, 321] width 14 height 14
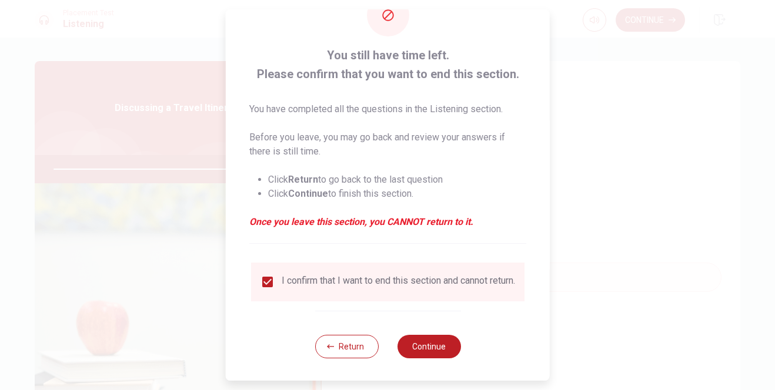
scroll to position [48, 0]
click at [433, 345] on button "Continue" at bounding box center [428, 346] width 63 height 24
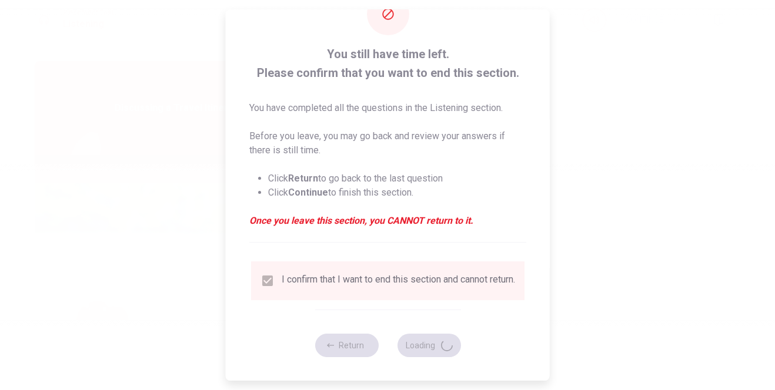
type input "97"
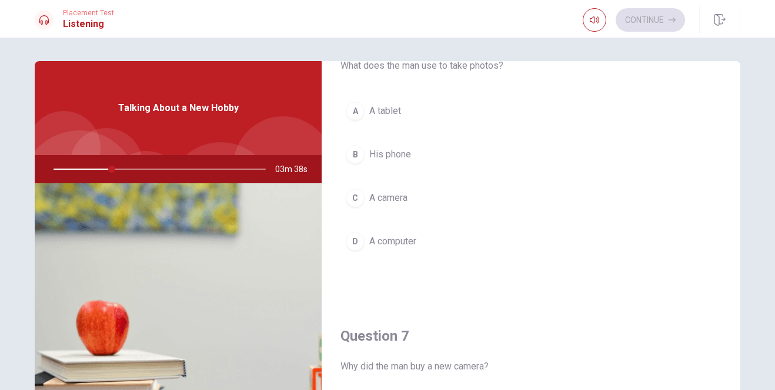
scroll to position [0, 0]
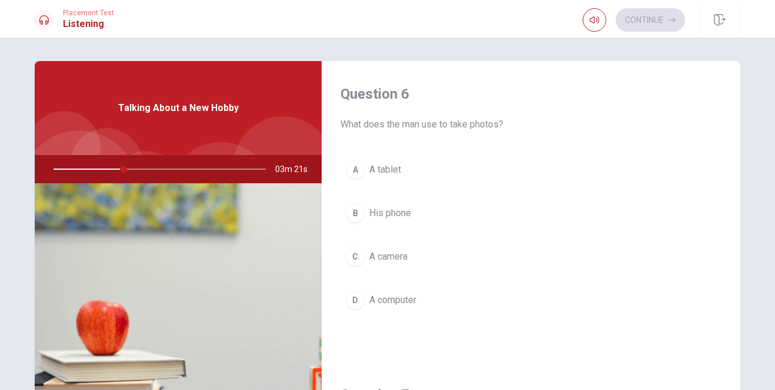
click at [383, 254] on span "A camera" at bounding box center [388, 257] width 38 height 14
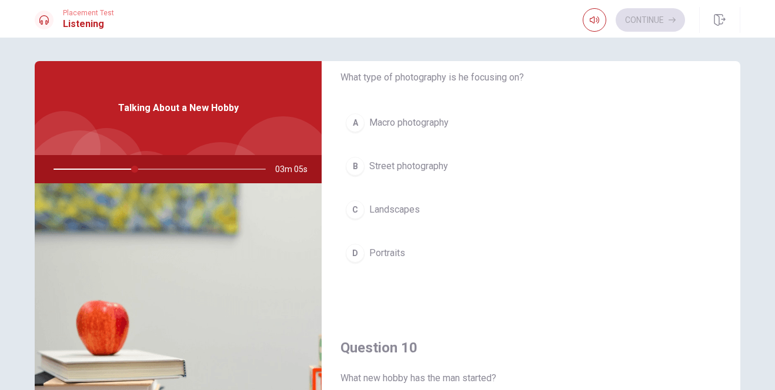
scroll to position [940, 0]
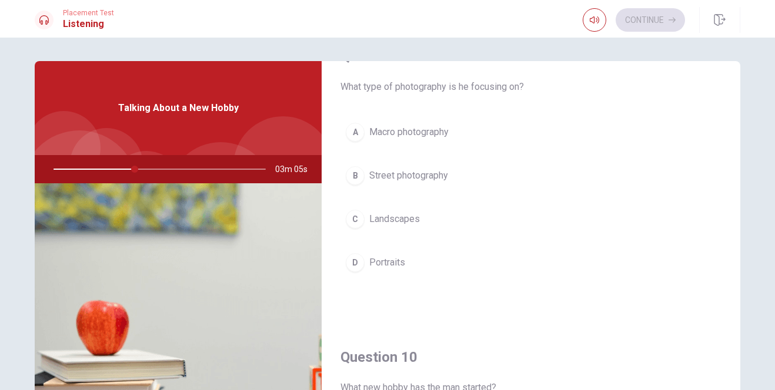
click at [401, 219] on span "Landscapes" at bounding box center [394, 219] width 51 height 14
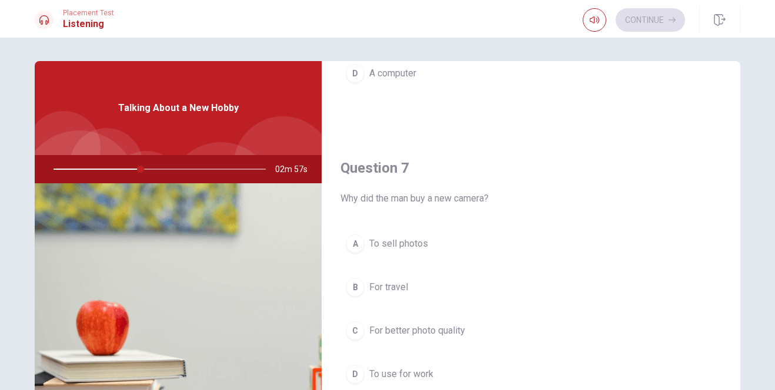
scroll to position [294, 0]
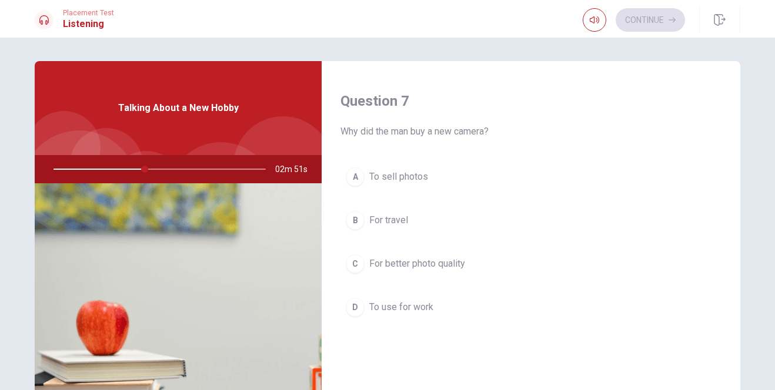
click at [424, 265] on span "For better photo quality" at bounding box center [417, 264] width 96 height 14
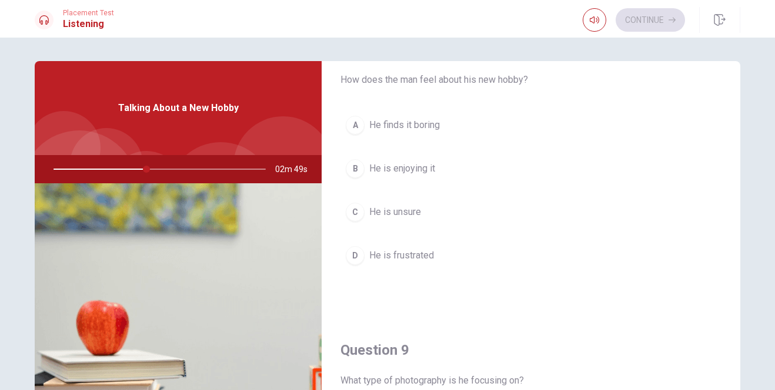
scroll to position [588, 0]
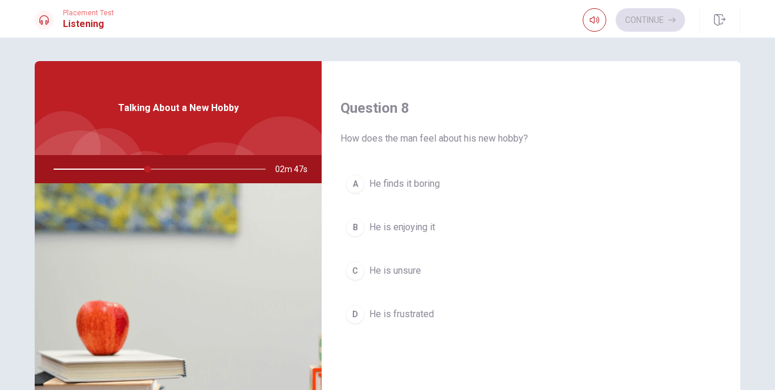
click at [398, 227] on span "He is enjoying it" at bounding box center [402, 227] width 66 height 14
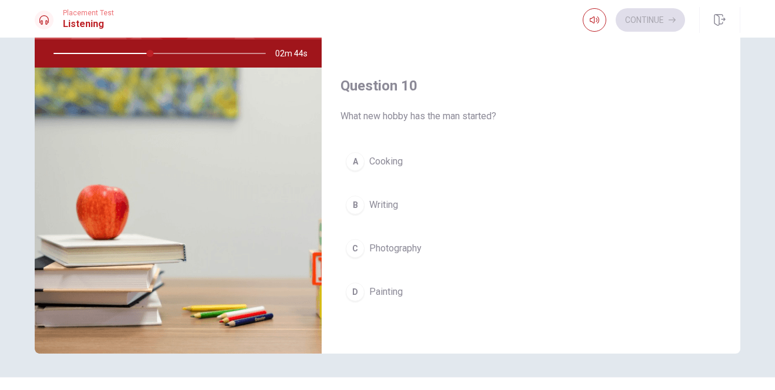
scroll to position [118, 0]
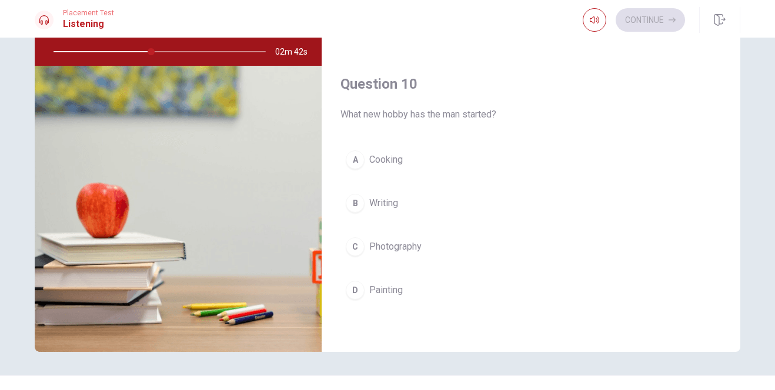
click at [388, 250] on span "Photography" at bounding box center [395, 247] width 52 height 14
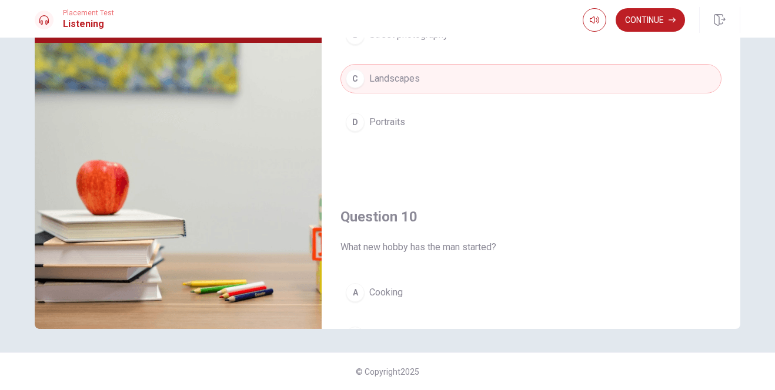
scroll to position [1096, 0]
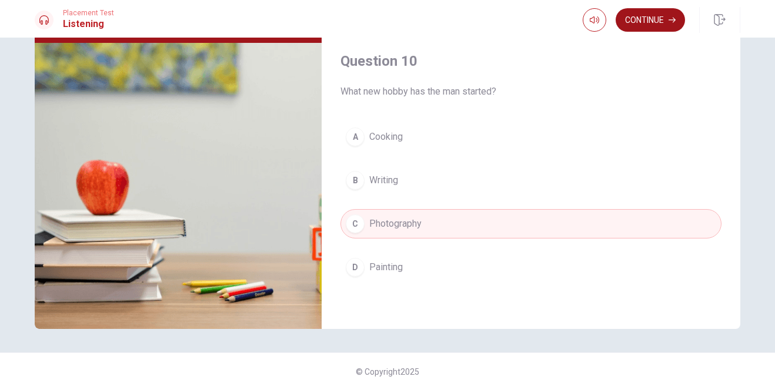
click at [645, 22] on button "Continue" at bounding box center [649, 20] width 69 height 24
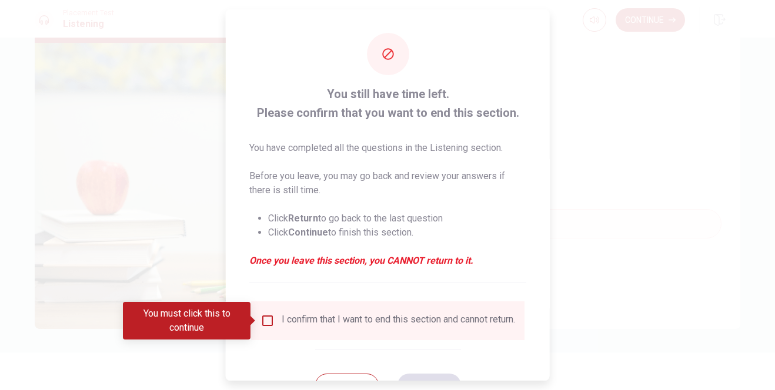
click at [264, 321] on input "You must click this to continue" at bounding box center [267, 321] width 14 height 14
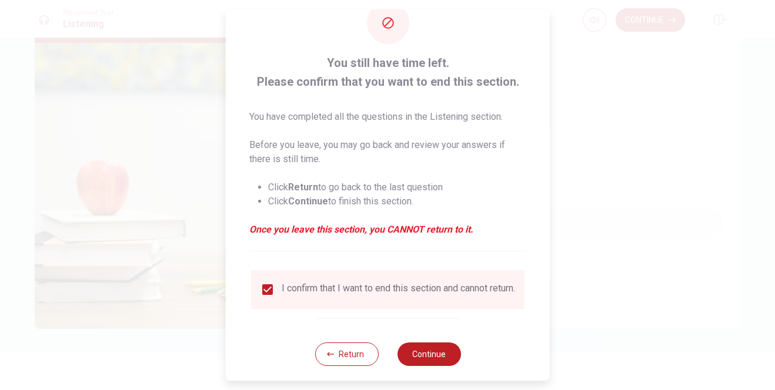
scroll to position [48, 0]
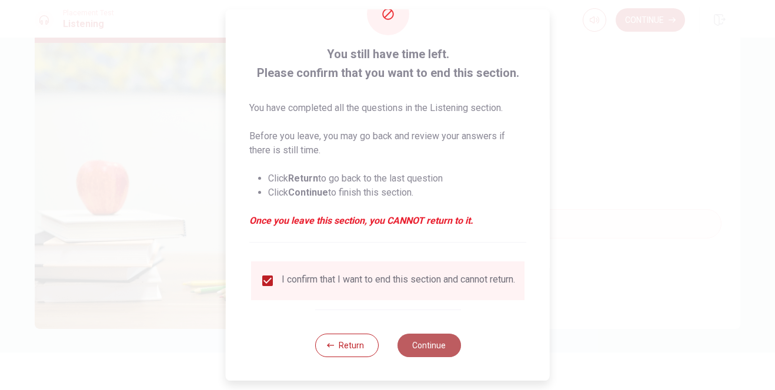
click at [425, 344] on button "Continue" at bounding box center [428, 346] width 63 height 24
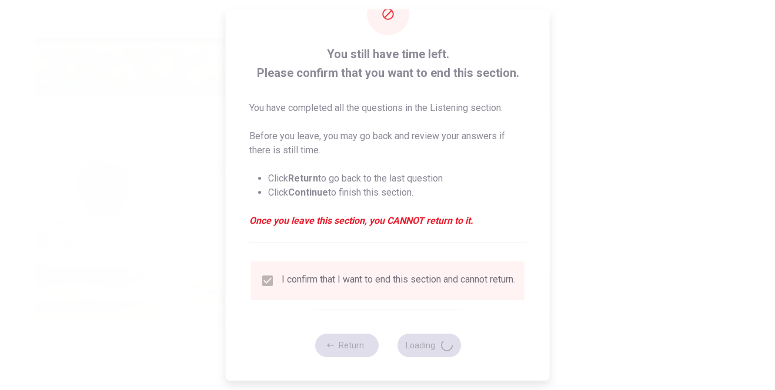
type input "52"
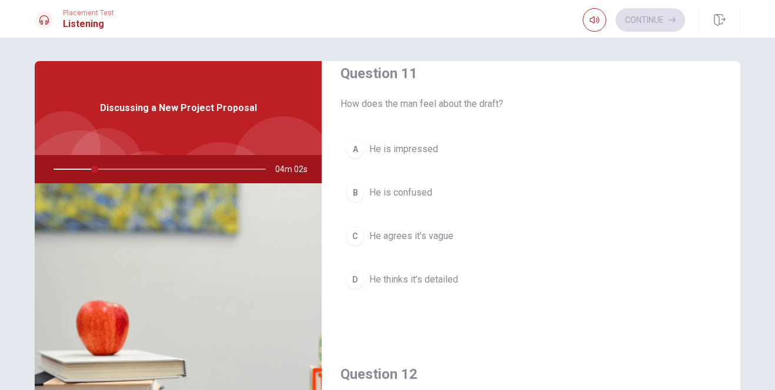
scroll to position [0, 0]
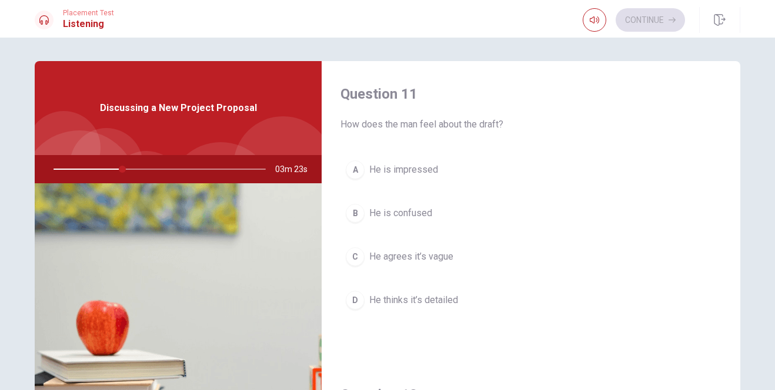
click at [410, 259] on span "He agrees it’s vague" at bounding box center [411, 257] width 84 height 14
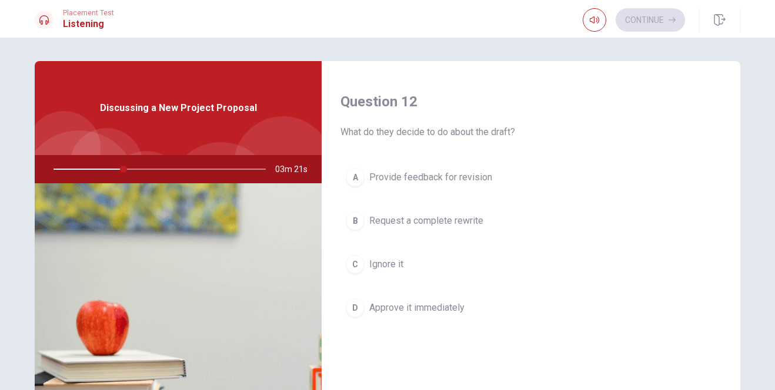
scroll to position [294, 0]
click at [384, 264] on span "Ignore it" at bounding box center [386, 264] width 34 height 14
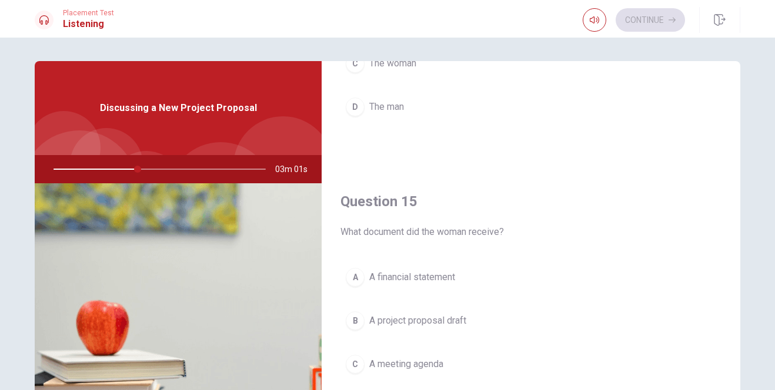
scroll to position [140, 0]
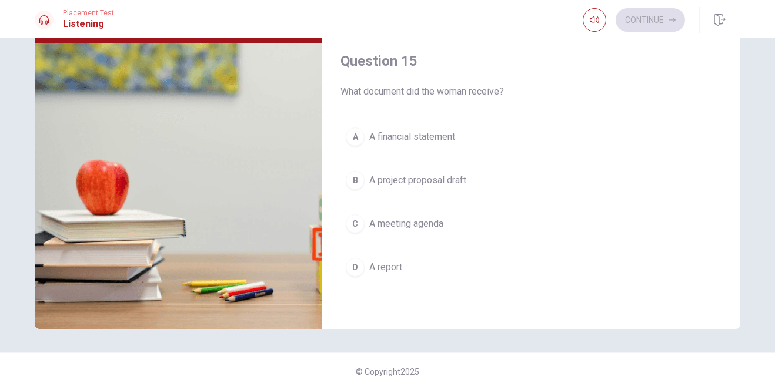
click at [423, 184] on span "A project proposal draft" at bounding box center [417, 180] width 97 height 14
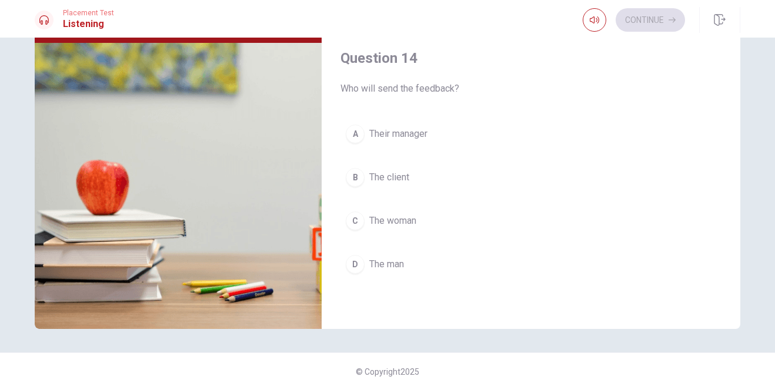
scroll to position [802, 0]
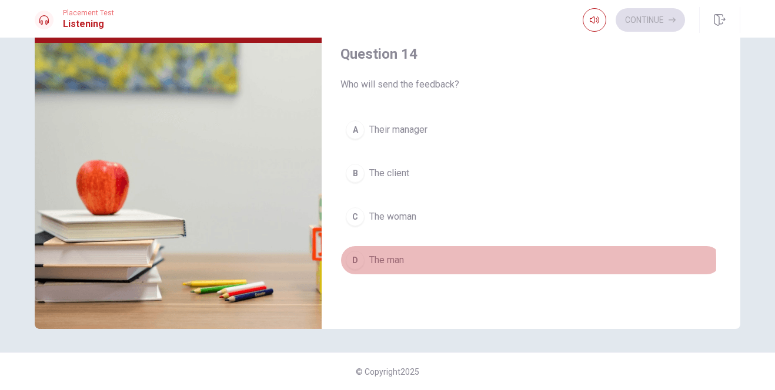
click at [391, 262] on span "The man" at bounding box center [386, 260] width 35 height 14
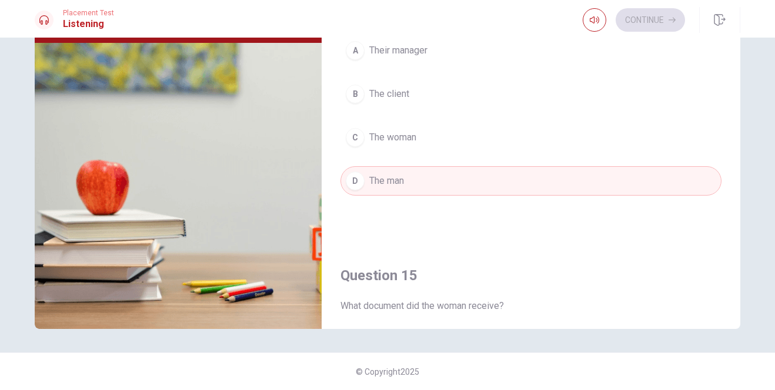
scroll to position [861, 0]
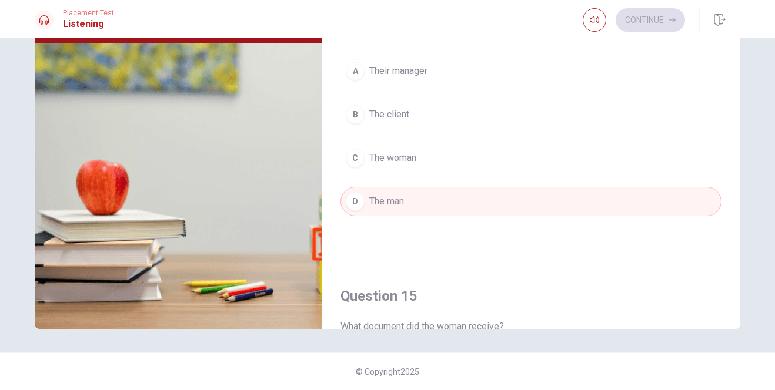
click at [398, 156] on span "The woman" at bounding box center [392, 158] width 47 height 14
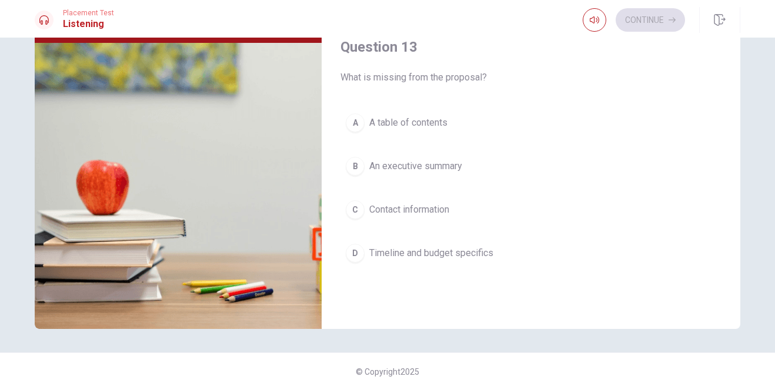
scroll to position [529, 0]
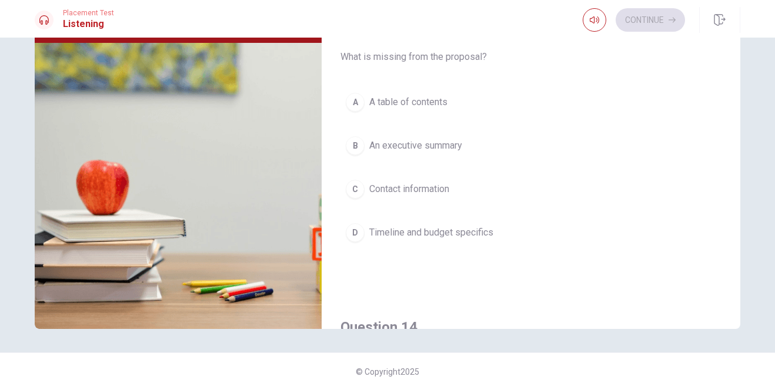
click at [420, 191] on span "Contact information" at bounding box center [409, 189] width 80 height 14
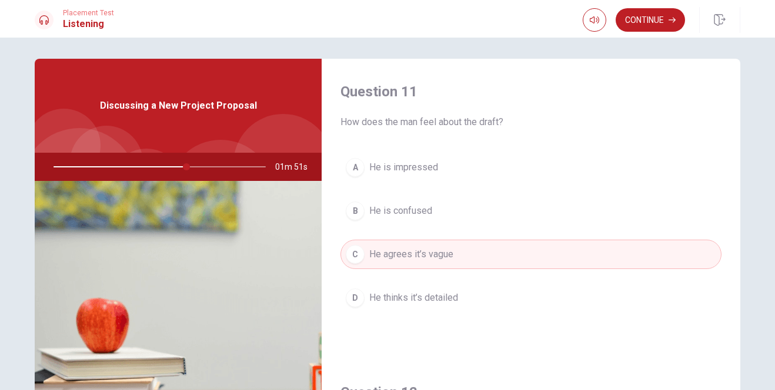
scroll to position [0, 0]
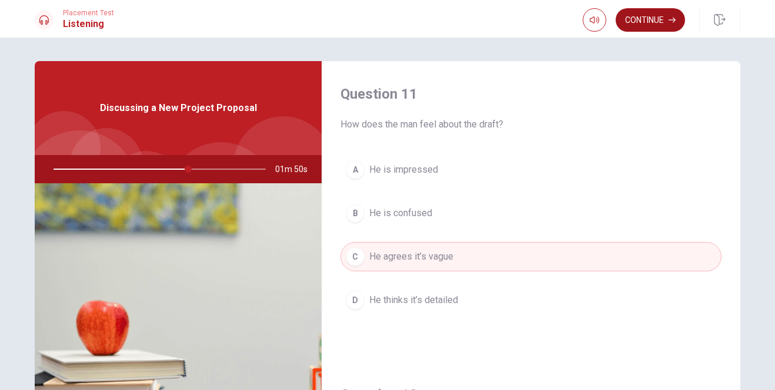
click at [651, 17] on button "Continue" at bounding box center [649, 20] width 69 height 24
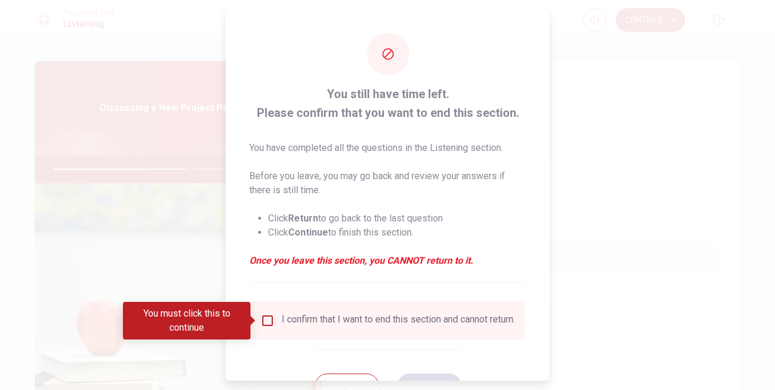
click at [262, 320] on input "You must click this to continue" at bounding box center [267, 321] width 14 height 14
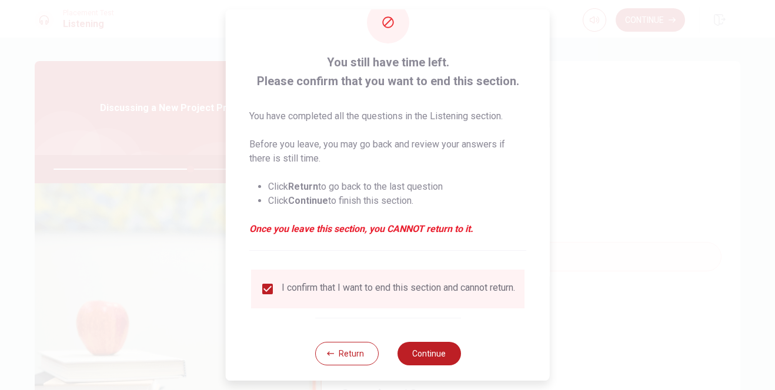
scroll to position [48, 0]
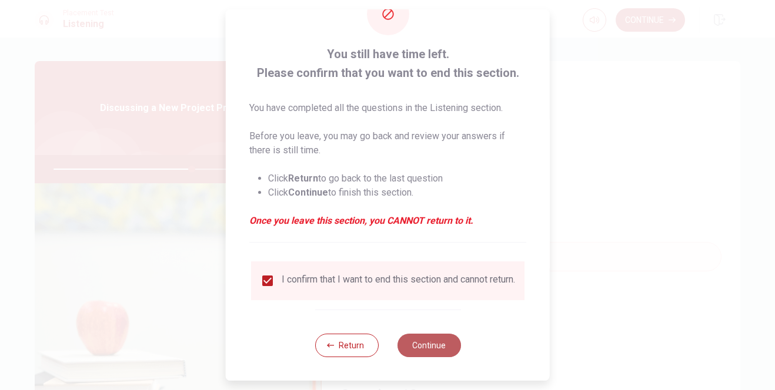
click at [439, 344] on button "Continue" at bounding box center [428, 346] width 63 height 24
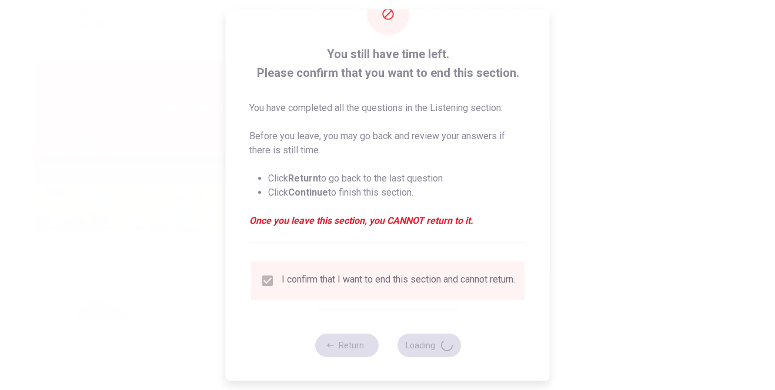
type input "66"
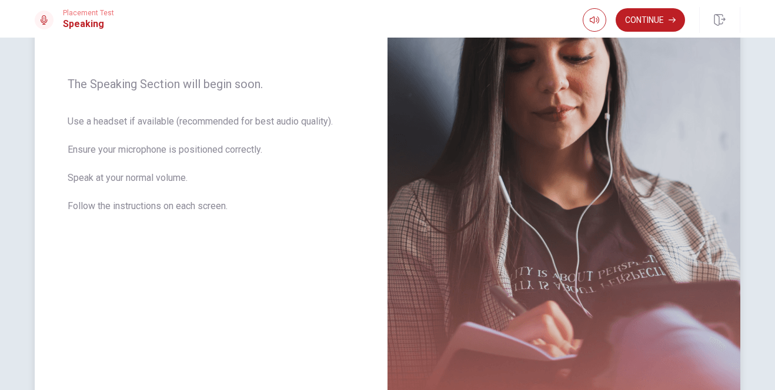
scroll to position [176, 0]
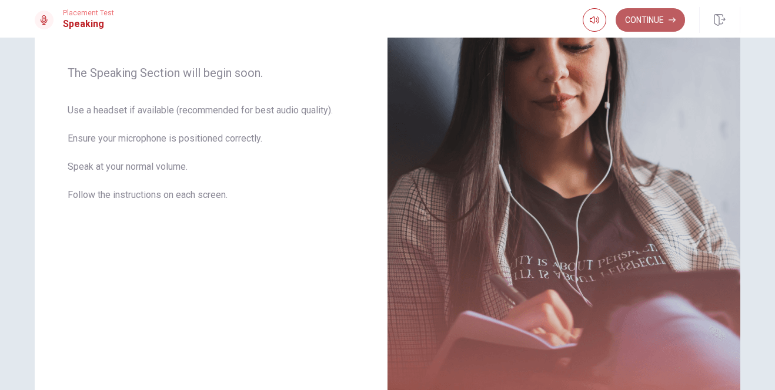
click at [643, 12] on button "Continue" at bounding box center [649, 20] width 69 height 24
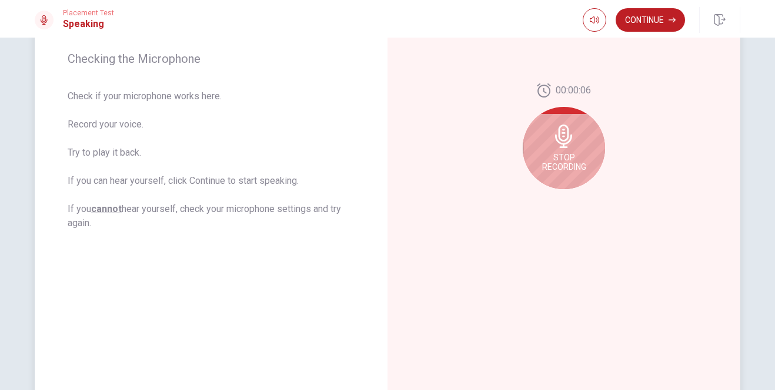
click at [561, 163] on span "Stop Recording" at bounding box center [564, 162] width 44 height 19
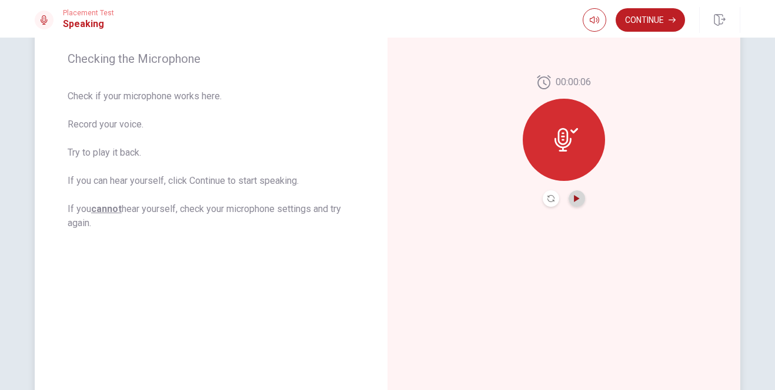
click at [574, 197] on icon "Play Audio" at bounding box center [576, 198] width 5 height 7
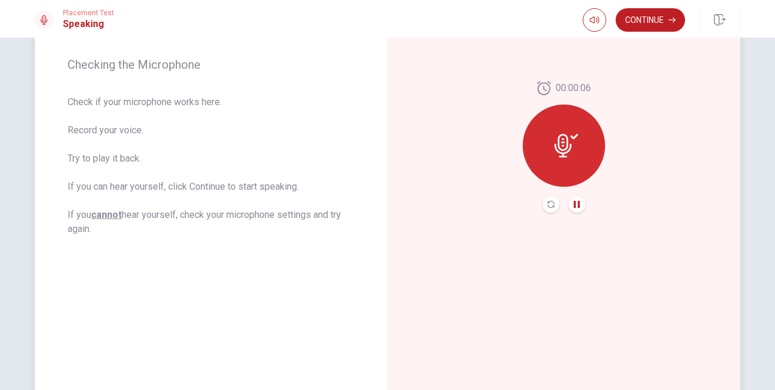
scroll to position [127, 0]
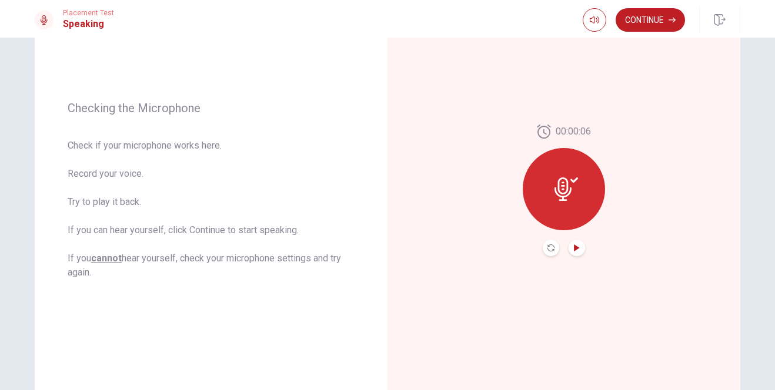
click at [564, 183] on icon at bounding box center [562, 189] width 17 height 24
click at [547, 250] on icon "Record Again" at bounding box center [550, 247] width 7 height 7
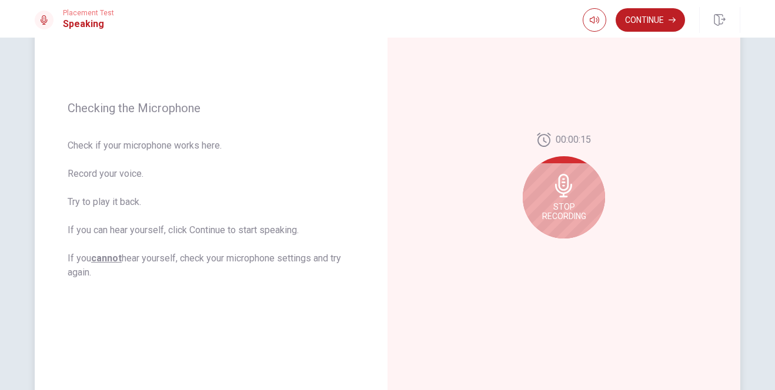
click at [559, 192] on icon at bounding box center [564, 186] width 24 height 24
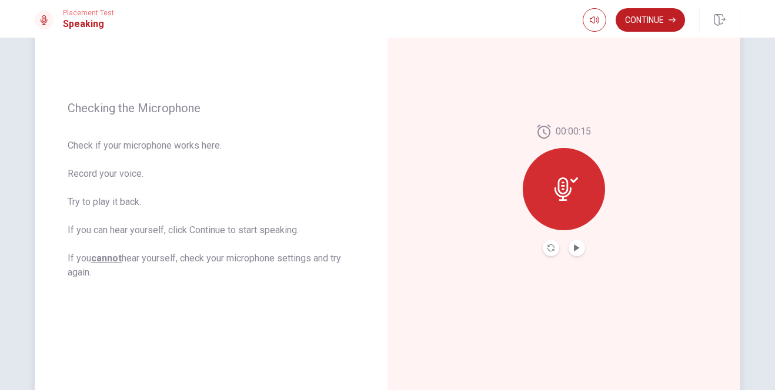
click at [560, 173] on div at bounding box center [563, 189] width 82 height 82
click at [559, 188] on icon at bounding box center [566, 189] width 24 height 24
click at [571, 252] on button "Play Audio" at bounding box center [576, 248] width 16 height 16
click at [576, 249] on icon "Play Audio" at bounding box center [576, 247] width 7 height 7
click at [566, 193] on icon at bounding box center [562, 189] width 17 height 24
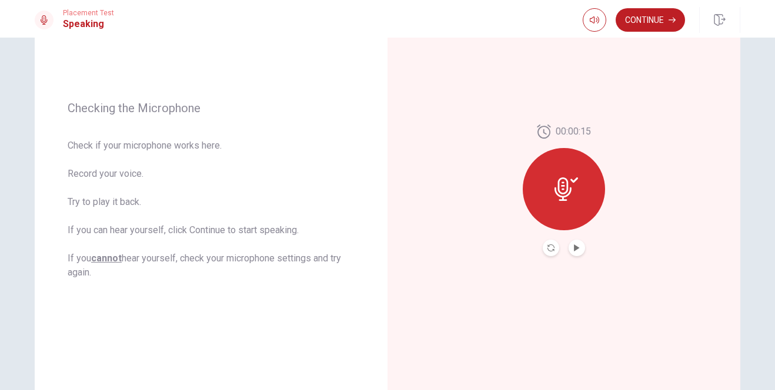
click at [566, 183] on icon at bounding box center [566, 189] width 24 height 24
click at [560, 143] on div "00:00:15" at bounding box center [563, 191] width 82 height 132
click at [570, 177] on icon at bounding box center [566, 189] width 24 height 24
drag, startPoint x: 571, startPoint y: 172, endPoint x: 566, endPoint y: 180, distance: 9.5
click at [571, 175] on div at bounding box center [563, 189] width 82 height 82
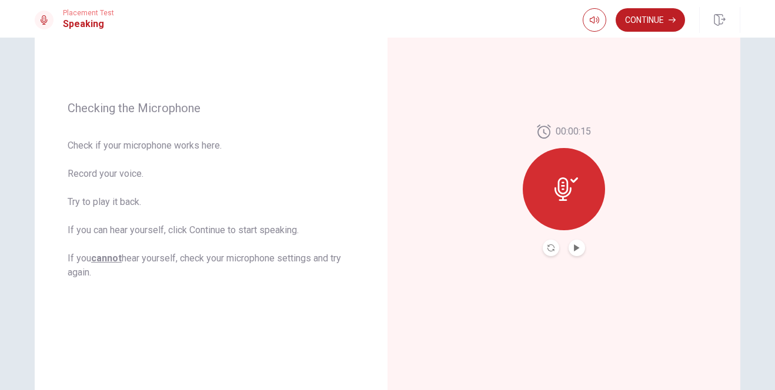
click at [569, 189] on icon at bounding box center [566, 189] width 24 height 24
click at [547, 250] on icon "Record Again" at bounding box center [550, 247] width 7 height 7
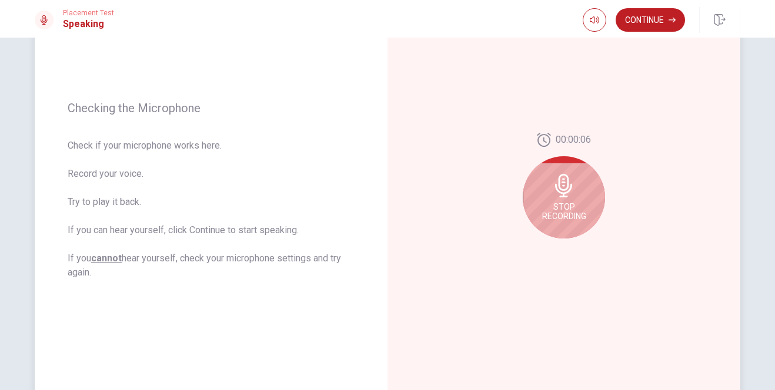
click at [561, 191] on icon at bounding box center [563, 186] width 17 height 24
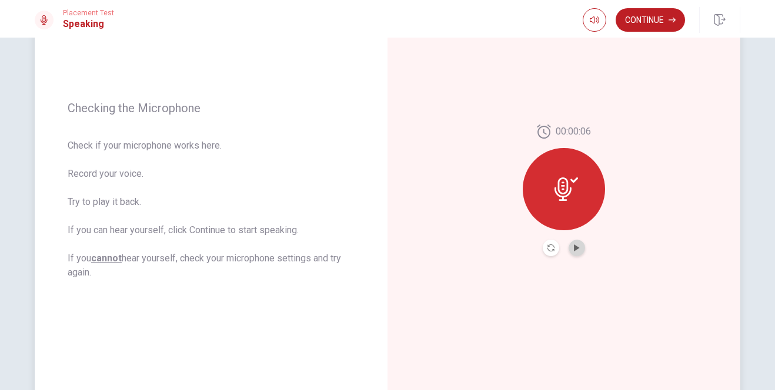
click at [577, 251] on button "Play Audio" at bounding box center [576, 248] width 16 height 16
drag, startPoint x: 574, startPoint y: 247, endPoint x: 591, endPoint y: 246, distance: 17.7
click at [578, 247] on button "Play Audio" at bounding box center [576, 248] width 16 height 16
click at [547, 251] on icon "Record Again" at bounding box center [550, 247] width 7 height 7
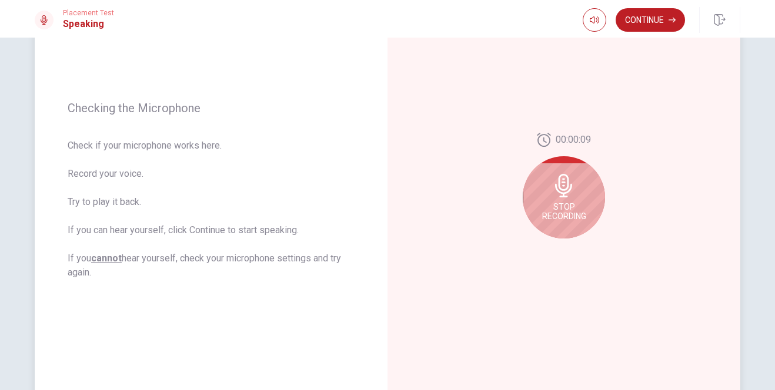
click at [559, 199] on div "Stop Recording" at bounding box center [563, 197] width 82 height 82
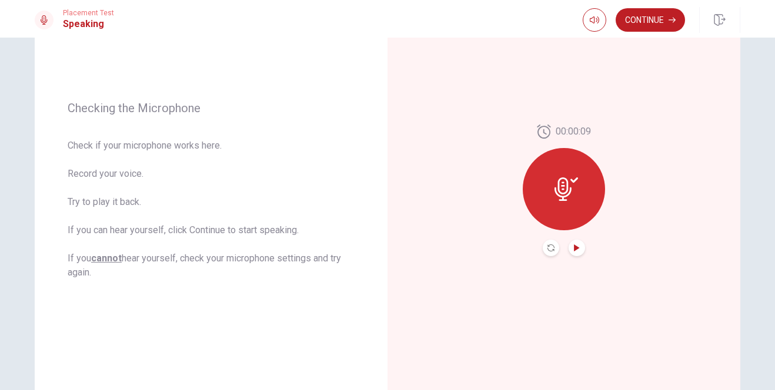
click at [575, 247] on icon "Play Audio" at bounding box center [576, 247] width 5 height 7
click at [549, 247] on icon "Record Again" at bounding box center [550, 247] width 7 height 7
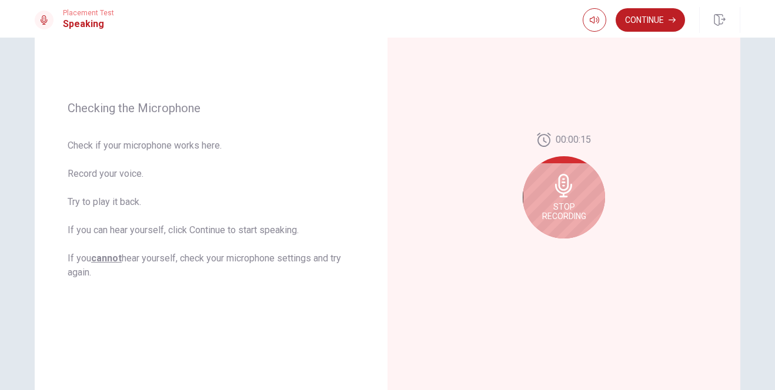
click at [564, 195] on icon at bounding box center [564, 186] width 24 height 24
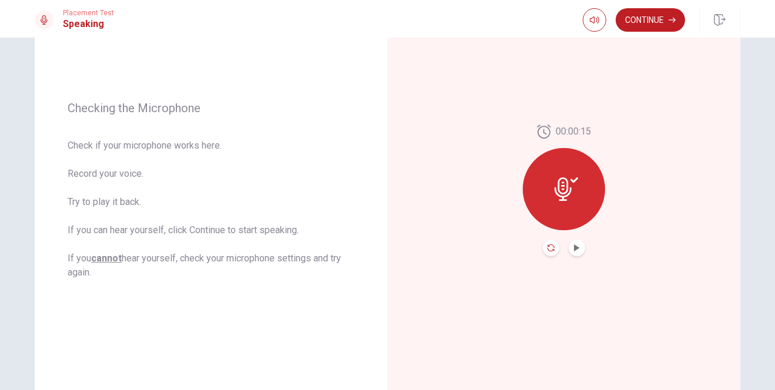
click at [547, 244] on icon "Record Again" at bounding box center [550, 247] width 7 height 7
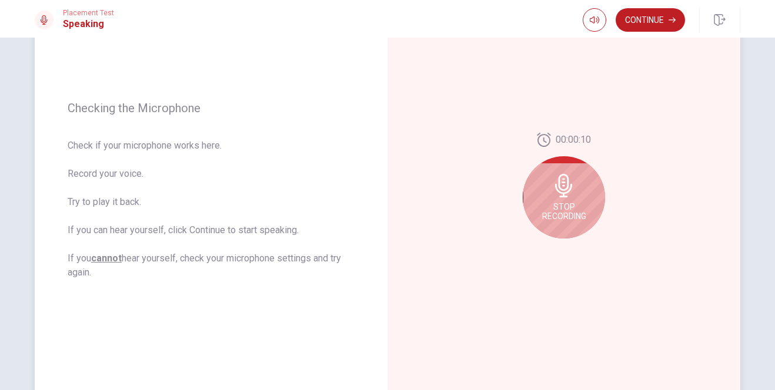
click at [559, 185] on icon at bounding box center [563, 186] width 17 height 24
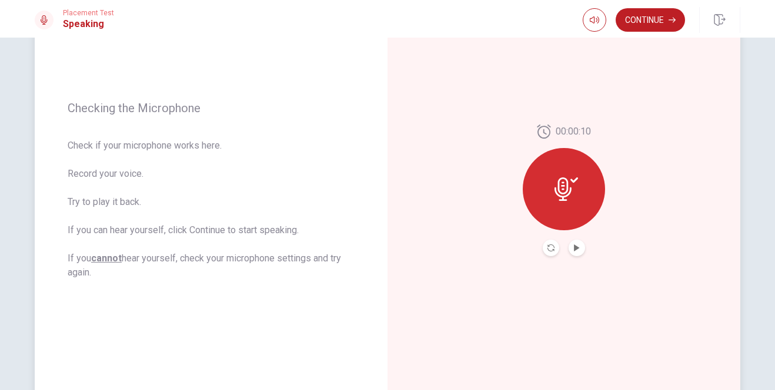
click at [569, 247] on button "Play Audio" at bounding box center [576, 248] width 16 height 16
click at [654, 18] on button "Continue" at bounding box center [649, 20] width 69 height 24
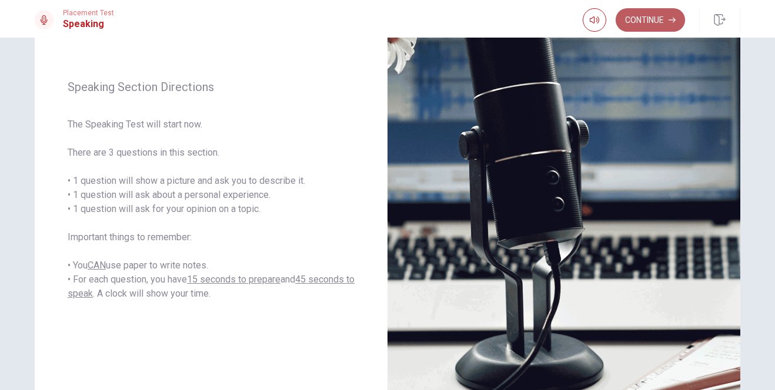
click at [644, 18] on button "Continue" at bounding box center [649, 20] width 69 height 24
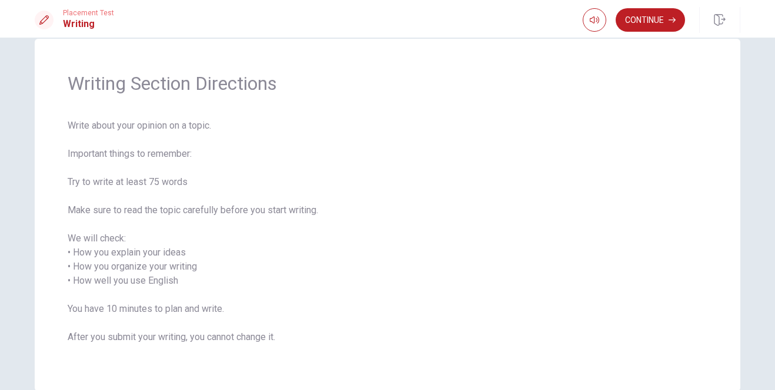
scroll to position [59, 0]
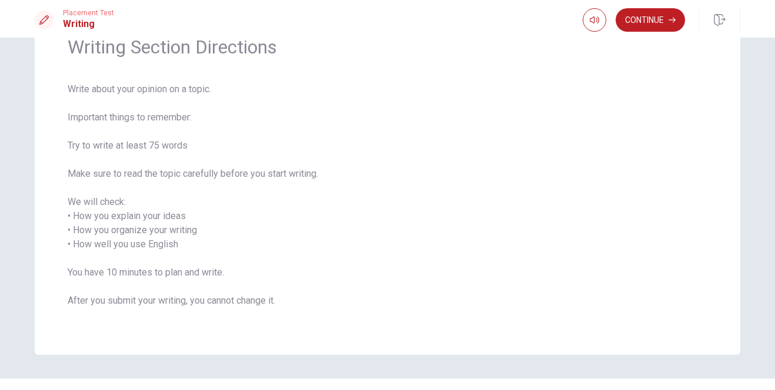
click at [642, 18] on button "Continue" at bounding box center [649, 20] width 69 height 24
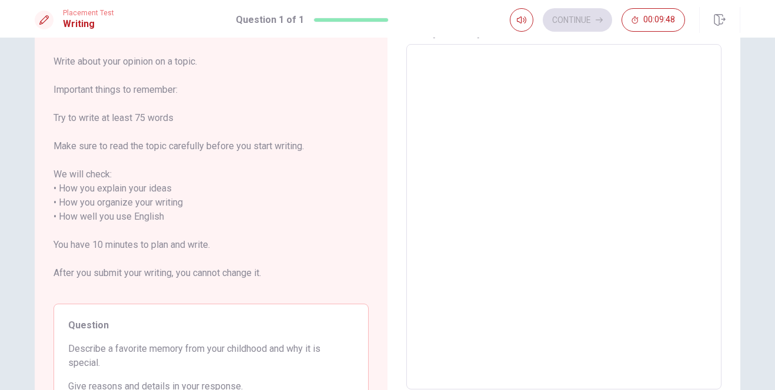
scroll to position [161, 0]
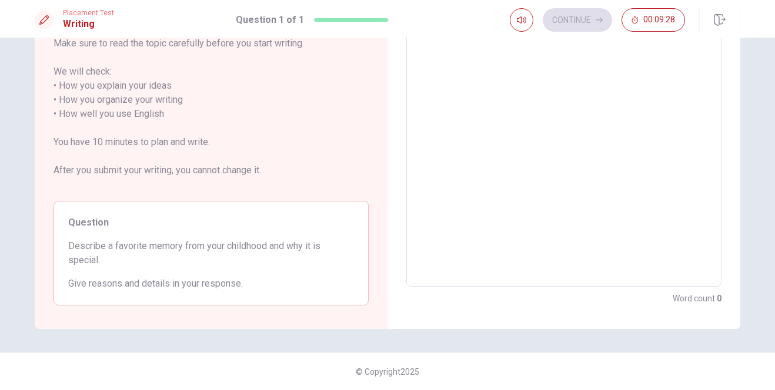
click at [480, 56] on textarea at bounding box center [563, 114] width 299 height 326
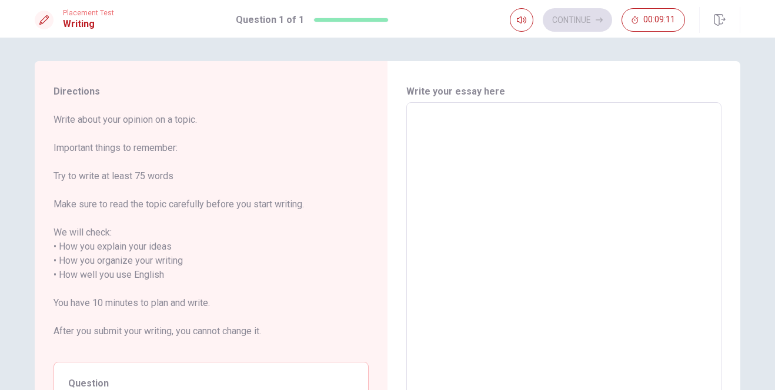
click at [483, 133] on textarea at bounding box center [563, 275] width 299 height 326
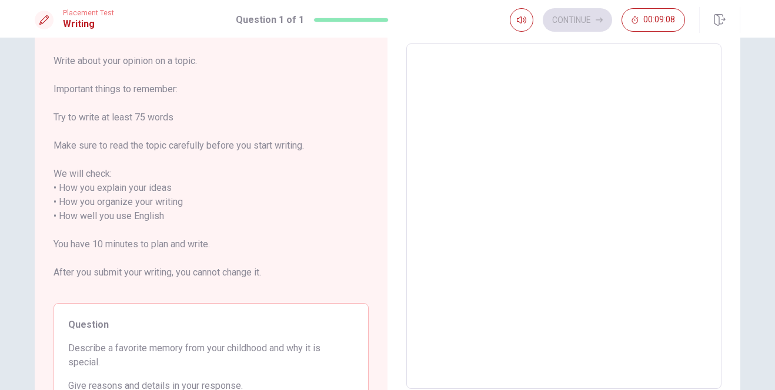
scroll to position [118, 0]
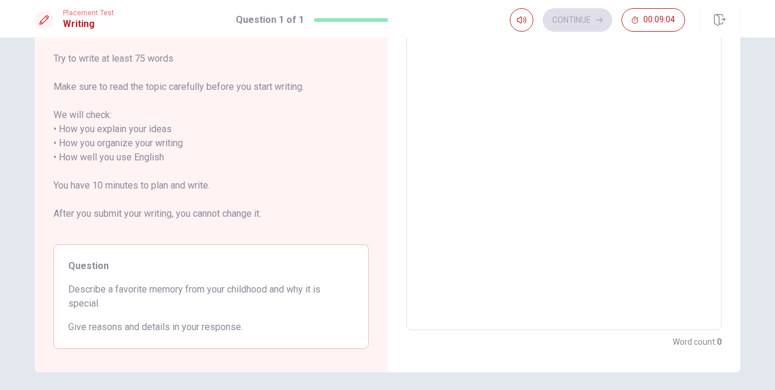
type textarea "m"
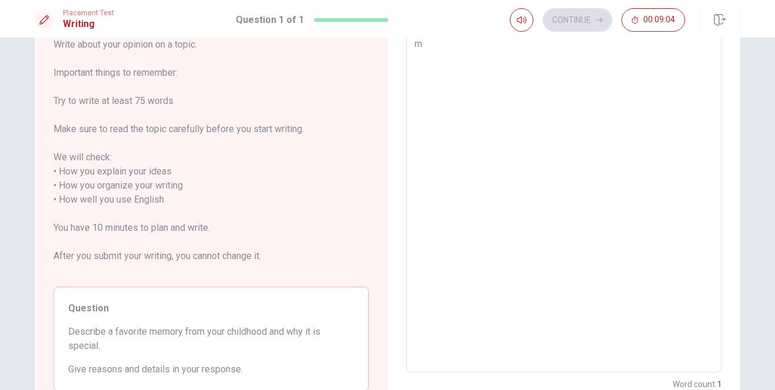
type textarea "x"
type textarea "M"
type textarea "x"
type textarea "My"
type textarea "x"
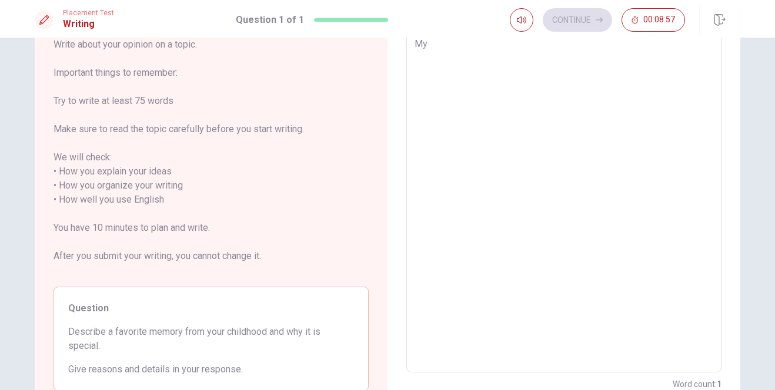
type textarea "My"
type textarea "x"
type textarea "My f"
type textarea "x"
type textarea "My fa"
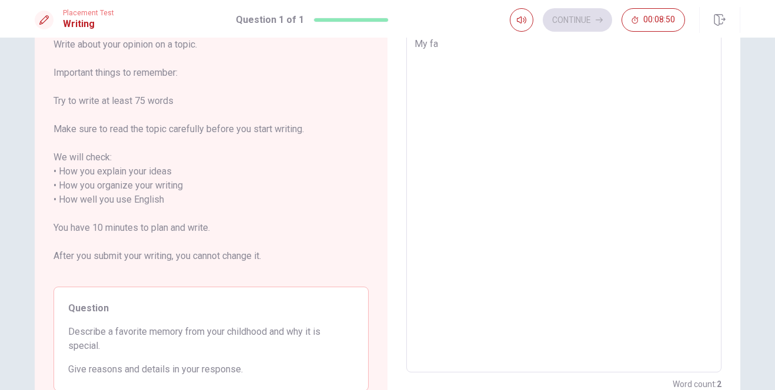
type textarea "x"
type textarea "My fav"
type textarea "x"
type textarea "My favo"
type textarea "x"
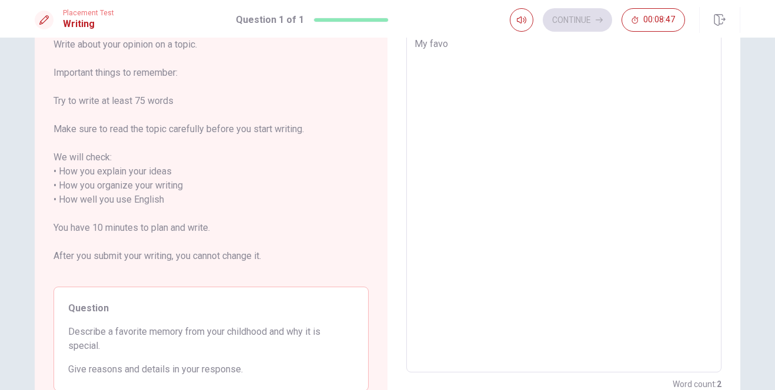
type textarea "My favor"
type textarea "x"
type textarea "My favori"
type textarea "x"
type textarea "My favoriy"
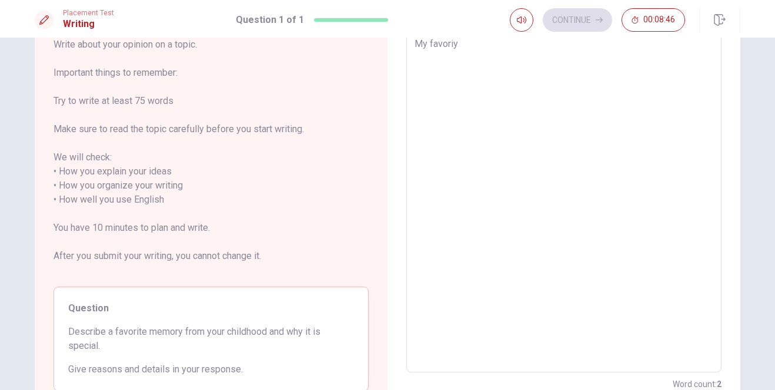
type textarea "x"
type textarea "My favori"
type textarea "x"
type textarea "My favorit"
type textarea "x"
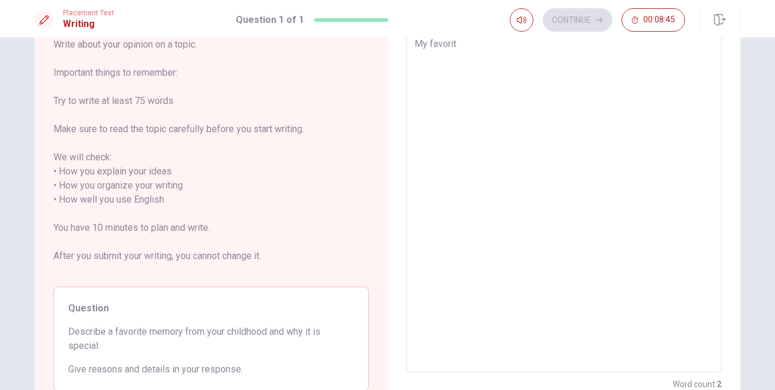
type textarea "My favorite"
type textarea "x"
type textarea "My favorite"
type textarea "x"
type textarea "My favorite m"
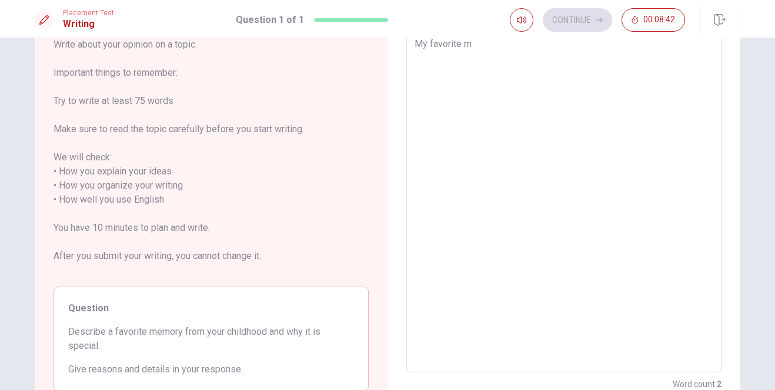
type textarea "x"
type textarea "My favorite me"
type textarea "x"
type textarea "My favorite mem"
type textarea "x"
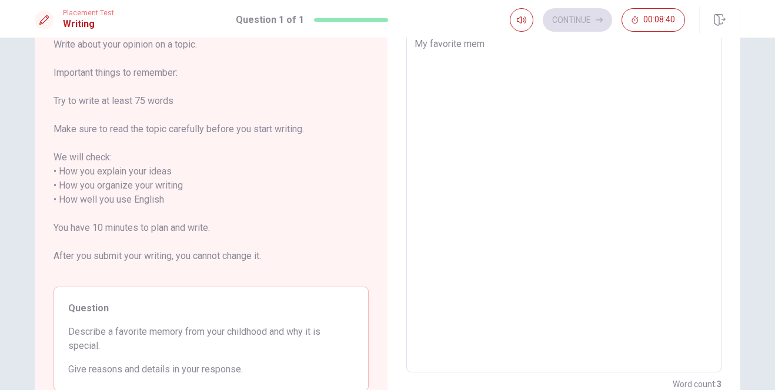
type textarea "My favorite memo"
type textarea "x"
type textarea "My favorite memor"
type textarea "x"
type textarea "My favorite memory"
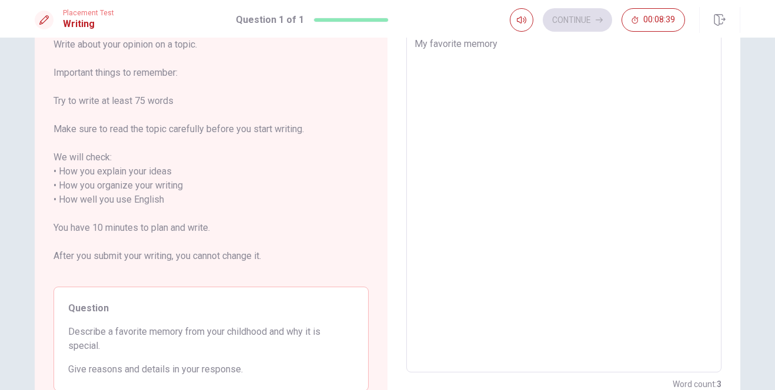
type textarea "x"
type textarea "My favorite memory"
type textarea "x"
type textarea "My favorite memory i"
type textarea "x"
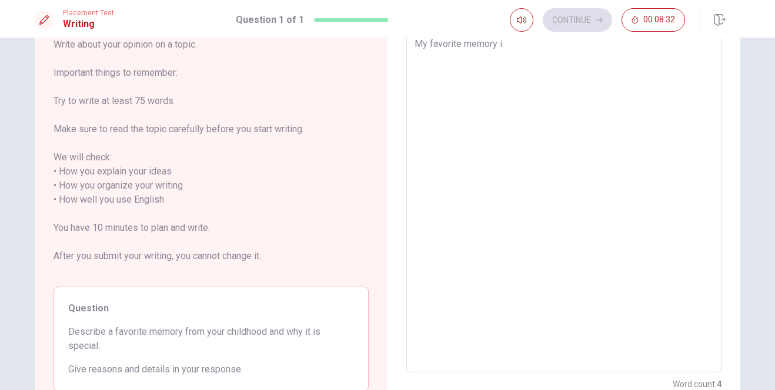
type textarea "My favorite memory is"
type textarea "x"
type textarea "My favorite memory is"
type textarea "x"
type textarea "My favorite memory is g"
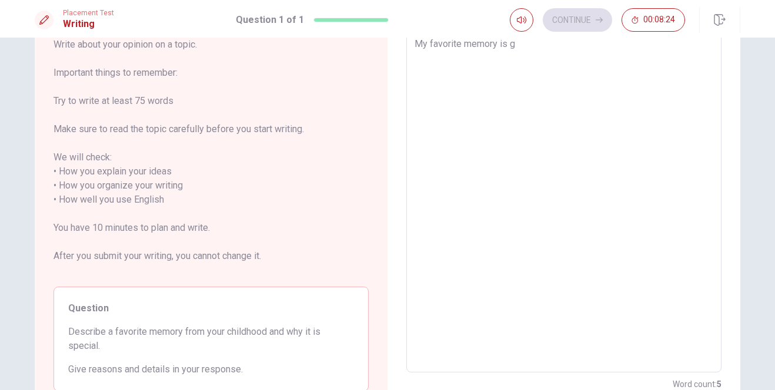
type textarea "x"
type textarea "My favorite memory is go"
type textarea "x"
type textarea "My favorite memory is go"
type textarea "x"
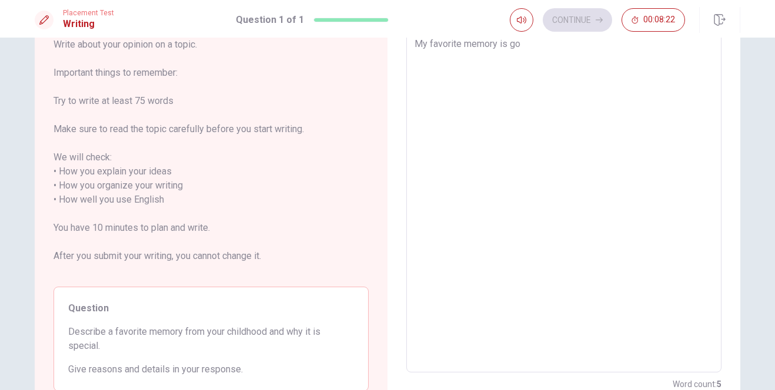
type textarea "My favorite memory is go t"
type textarea "x"
type textarea "My favorite memory is go to"
type textarea "x"
type textarea "My favorite memory is go to"
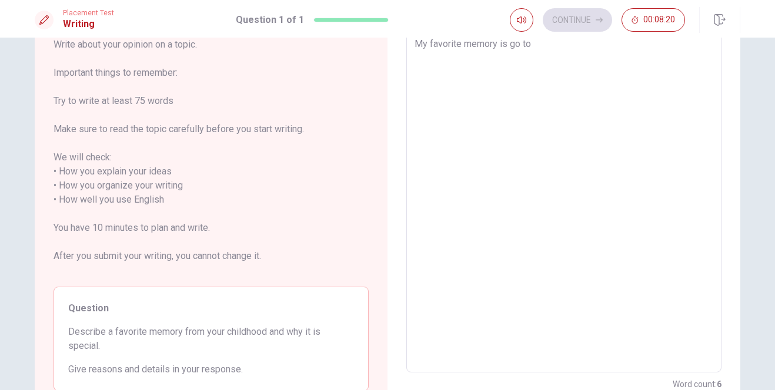
type textarea "x"
type textarea "My favorite memory is go to p"
type textarea "x"
type textarea "My favorite memory is go to pa"
type textarea "x"
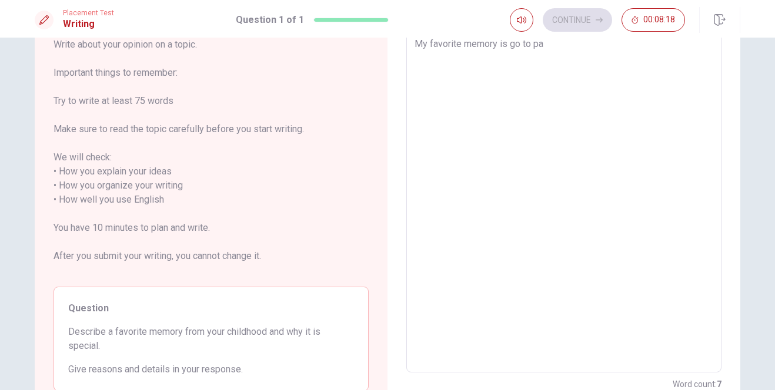
type textarea "My favorite memory is go to par"
type textarea "x"
type textarea "My favorite memory is go to park"
type textarea "x"
type textarea "My favorite memory is go to park"
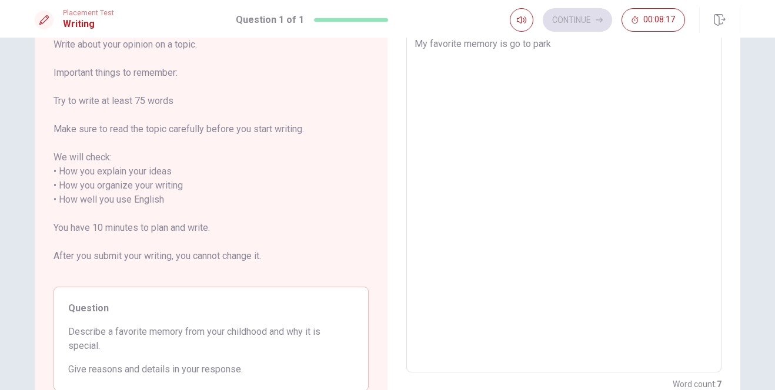
type textarea "x"
type textarea "My favorite memory is go to park w"
type textarea "x"
type textarea "My favorite memory is go to park wi"
type textarea "x"
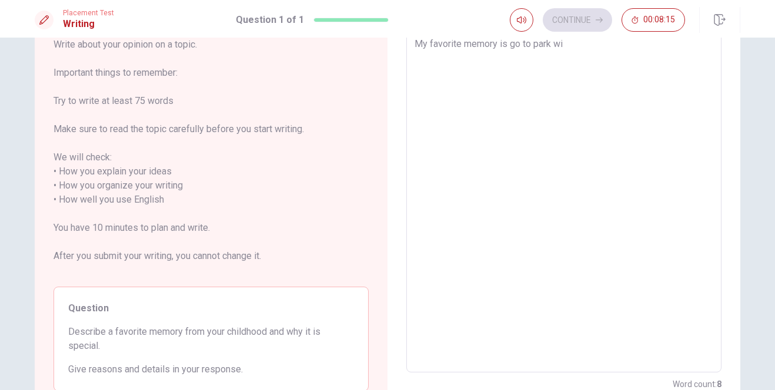
type textarea "My favorite memory is go to park wih"
type textarea "x"
type textarea "My favorite memory is go to park wiht"
type textarea "x"
type textarea "My favorite memory is go to park wih"
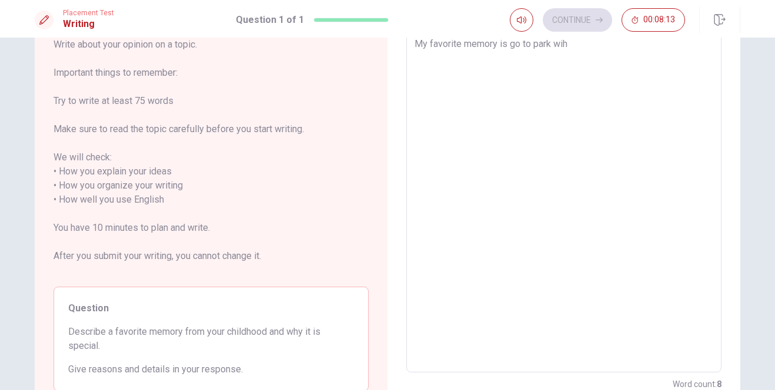
type textarea "x"
type textarea "My favorite memory is go to park wi"
type textarea "x"
type textarea "My favorite memory is go to park w"
type textarea "x"
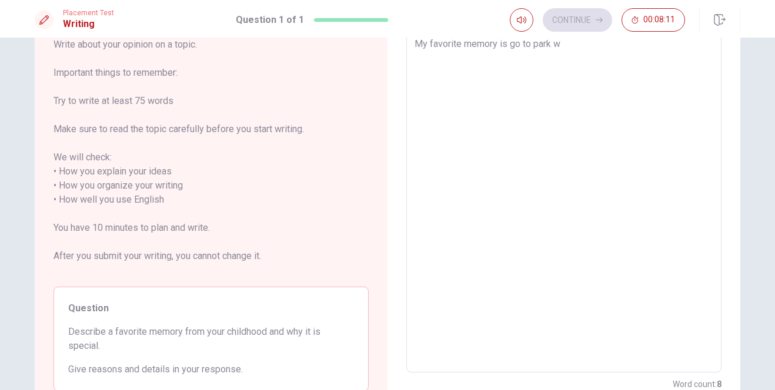
type textarea "My favorite memory is go to park wh"
type textarea "x"
type textarea "My favorite memory is go to park whi"
type textarea "x"
type textarea "My favorite memory is go to park whih"
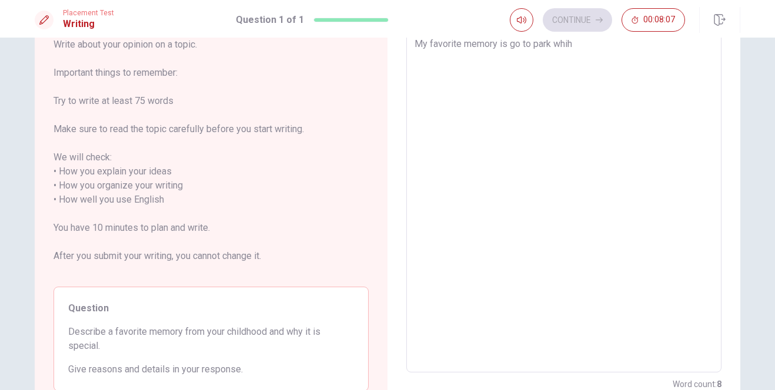
type textarea "x"
type textarea "My favorite memory is go to park whi"
type textarea "x"
type textarea "My favorite memory is go to park wh"
type textarea "x"
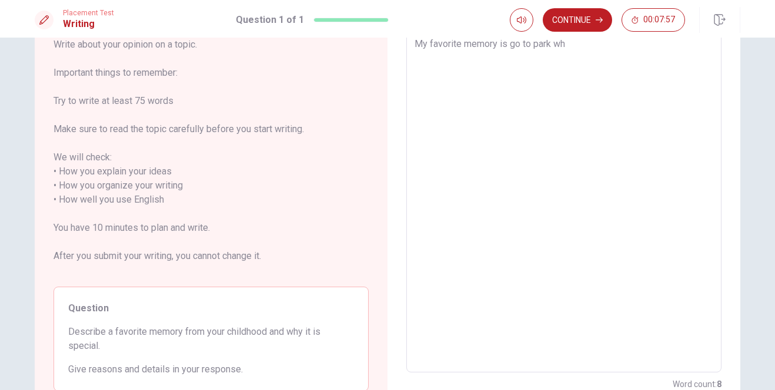
type textarea "My favorite memory is go to park w"
type textarea "x"
type textarea "My favorite memory is go to park wi"
type textarea "x"
type textarea "My favorite memory is go to park wit"
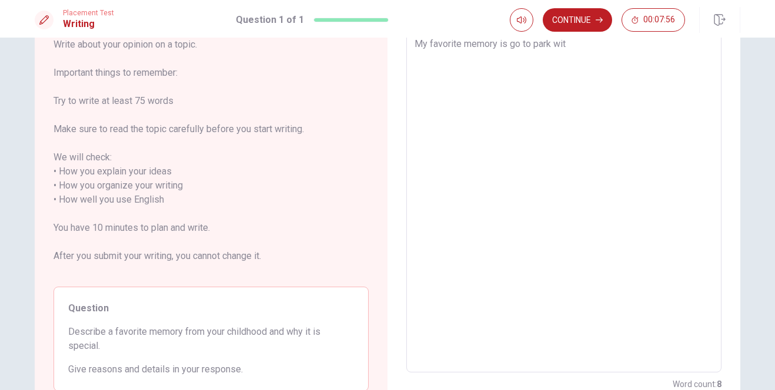
type textarea "x"
type textarea "My favorite memory is go to park with"
type textarea "x"
type textarea "My favorite memory is go to park with"
type textarea "x"
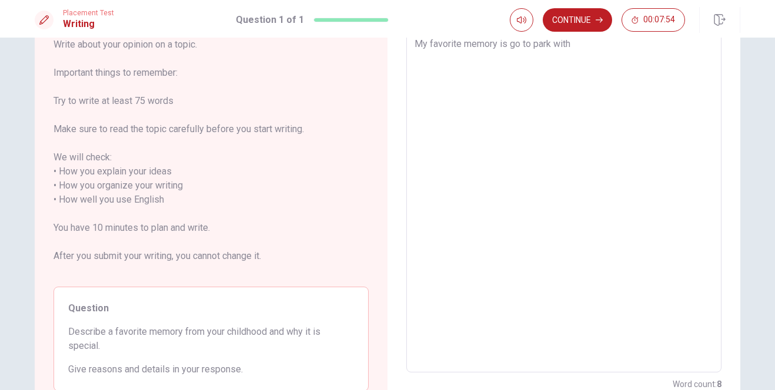
type textarea "My favorite memory is go to park with m"
type textarea "x"
type textarea "My favorite memory is go to park with my"
type textarea "x"
type textarea "My favorite memory is go to park with my"
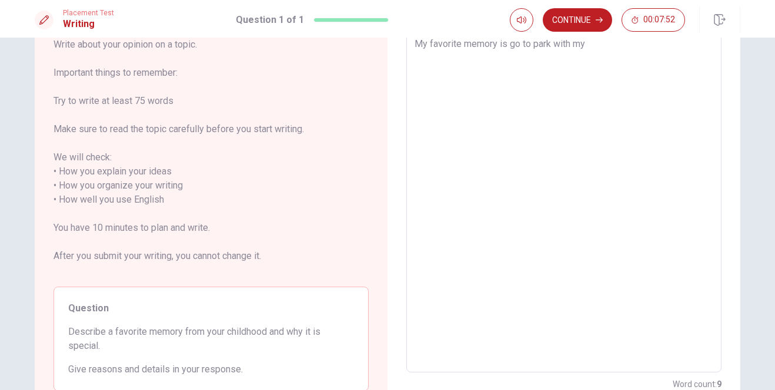
type textarea "x"
type textarea "My favorite memory is go to park with my m"
type textarea "x"
type textarea "My favorite memory is go to park with my mo"
type textarea "x"
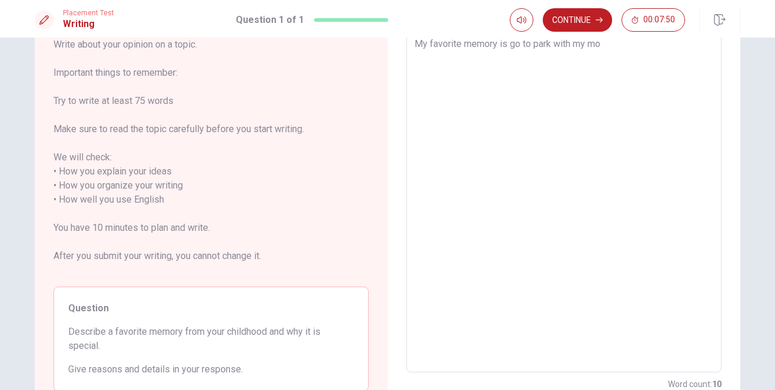
type textarea "My favorite memory is go to park with my mot"
type textarea "x"
type textarea "My favorite memory is go to park with my moth"
type textarea "x"
type textarea "My favorite memory is go to park with my mothe"
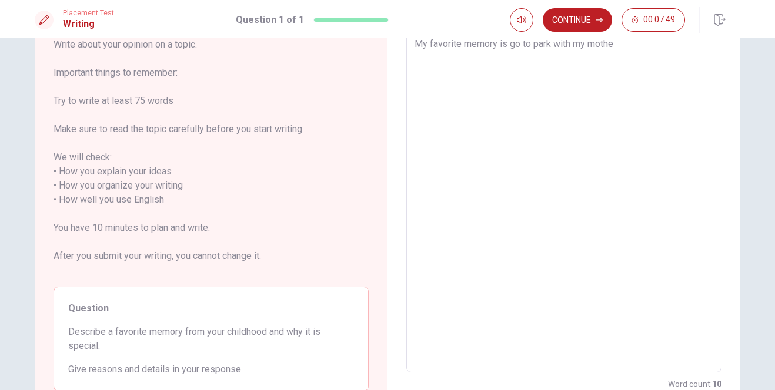
type textarea "x"
type textarea "My favorite memory is go to park with my mother"
type textarea "x"
type textarea "My favorite memory is go to park with my mother"
type textarea "x"
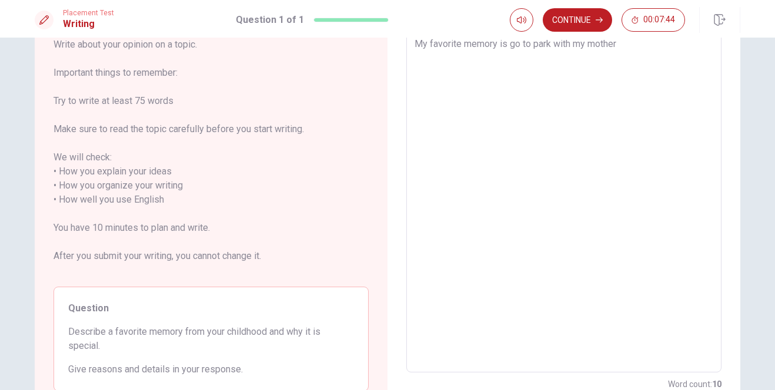
type textarea "My favorite memory is go to park with my mother a"
type textarea "x"
type textarea "My favorite memory is go to park with my mother an"
type textarea "x"
type textarea "My favorite memory is go to park with my mother and"
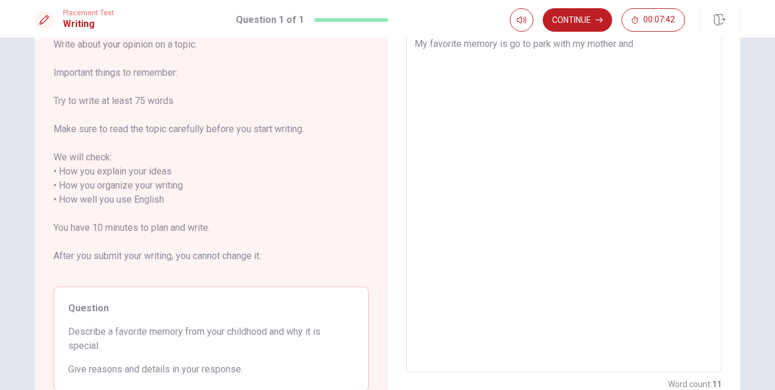
type textarea "x"
type textarea "My favorite memory is go to park with my mother and"
type textarea "x"
type textarea "My favorite memory is go to park with my mother and m"
type textarea "x"
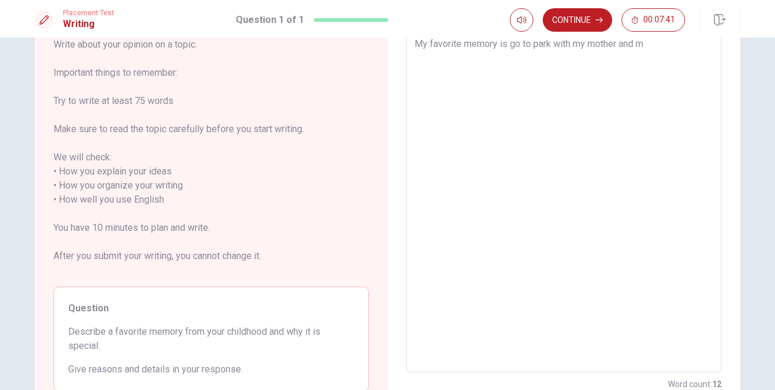
type textarea "My favorite memory is go to park with my mother and my"
type textarea "x"
type textarea "My favorite memory is go to park with my mother and my"
type textarea "x"
type textarea "My favorite memory is go to park with my mother and my s"
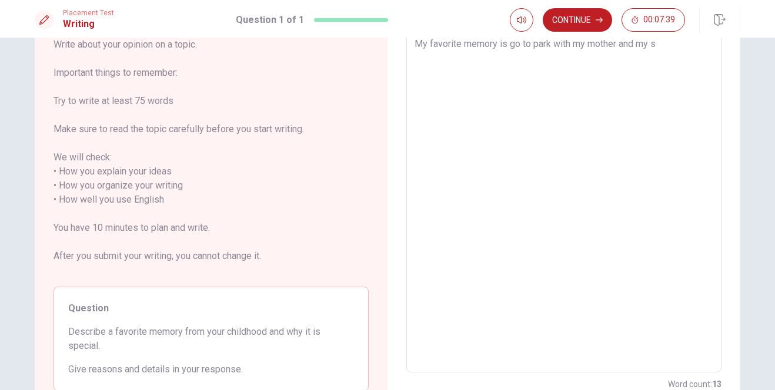
type textarea "x"
type textarea "My favorite memory is go to park with my mother and my si"
type textarea "x"
type textarea "My favorite memory is go to park with my mother and my sis"
type textarea "x"
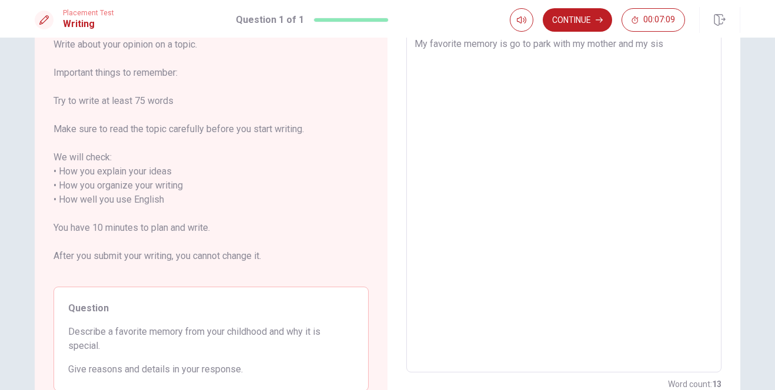
type textarea "My favorite memory is go to park with my mother and my sist"
type textarea "x"
type textarea "My favorite memory is go to park with my mother and my siste"
type textarea "x"
type textarea "My favorite memory is go to park with my mother and my sister"
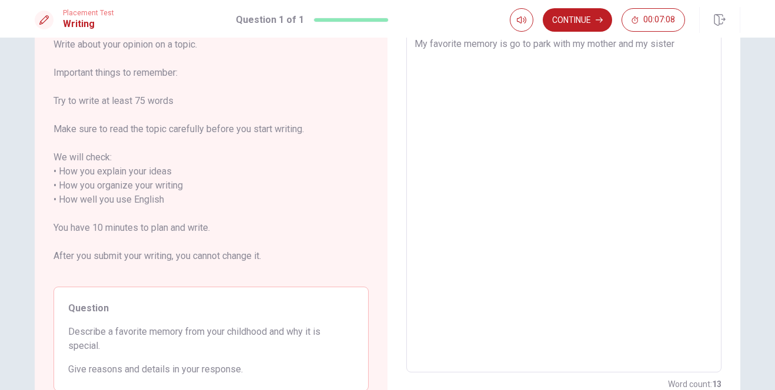
type textarea "x"
type textarea "My favorite memory is go to park with my mother and my sister."
type textarea "x"
type textarea "My favorite memory is go to park with my mother and my sister.b"
type textarea "x"
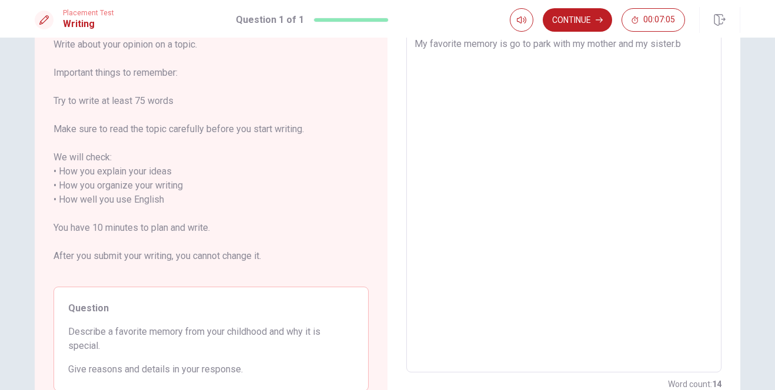
type textarea "My favorite memory is go to park with my mother and my [DOMAIN_NAME]"
type textarea "x"
type textarea "My favorite memory is go to park with my mother and my sister.b"
type textarea "x"
type textarea "My favorite memory is go to park with my mother and my sister."
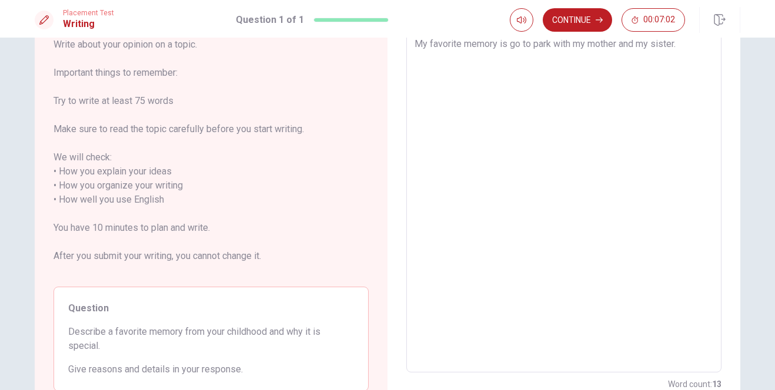
type textarea "x"
type textarea "My favorite memory is go to park with my mother and my sister.B"
type textarea "x"
type textarea "My favorite memory is go to park with my mother and my [DOMAIN_NAME]"
type textarea "x"
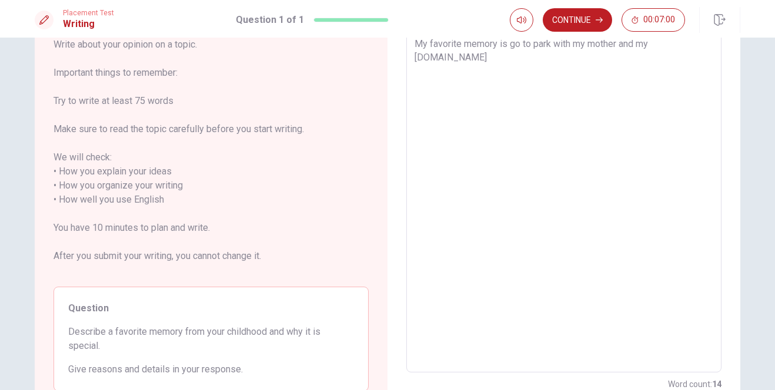
type textarea "My favorite memory is go to park with my mother and my sister.BEA"
type textarea "x"
type textarea "My favorite memory is go to park with my mother and my sister.BEAC"
type textarea "x"
type textarea "My favorite memory is go to park with my mother and my sister.BEACA"
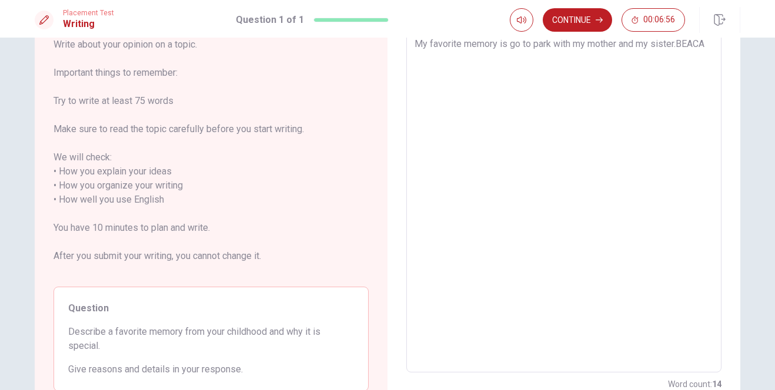
type textarea "x"
type textarea "My favorite memory is go to park with my mother and my sister.BEAC"
type textarea "x"
type textarea "My favorite memory is go to park with my mother and my sister.BEA"
type textarea "x"
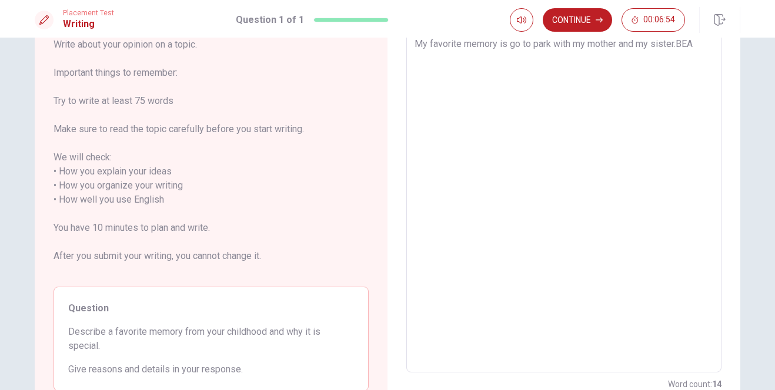
type textarea "My favorite memory is go to park with my mother and my [DOMAIN_NAME]"
type textarea "x"
type textarea "My favorite memory is go to park with my mother and my sister.B"
type textarea "x"
type textarea "My favorite memory is go to park with my mother and my sister."
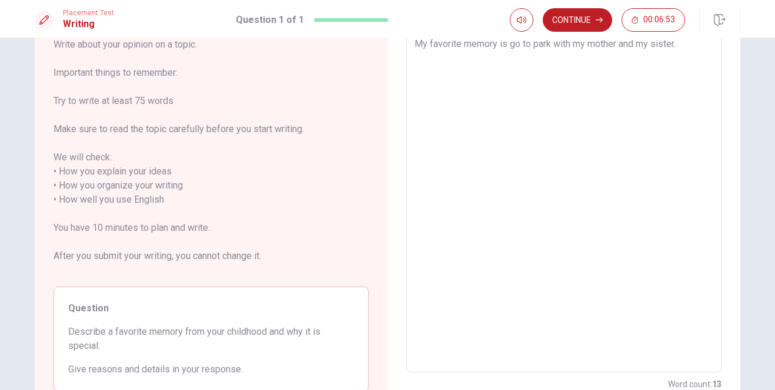
type textarea "x"
type textarea "My favorite memory is go to park with my mother and my sister."
type textarea "x"
type textarea "My favorite memory is go to park with my mother and my sister."
type textarea "x"
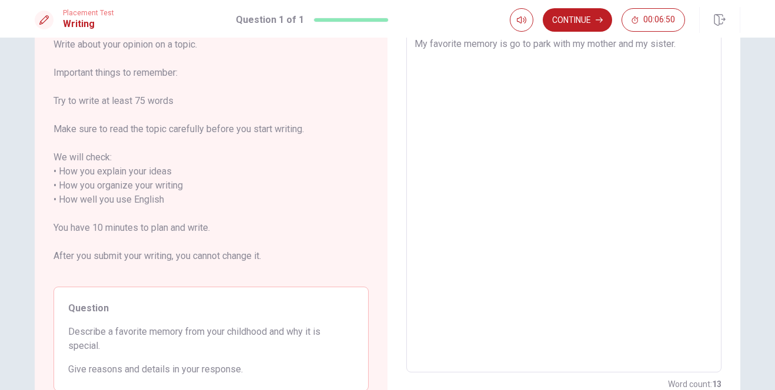
type textarea "My favorite memory is go to park with my mother and my sister."
type textarea "x"
type textarea "My favorite memory is go to park with my mother and my sister. B"
type textarea "x"
type textarea "My favorite memory is go to park with my mother and my sister. BE"
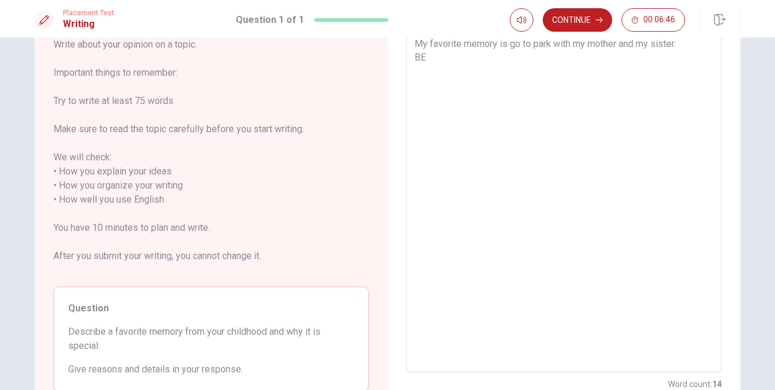
type textarea "x"
type textarea "My favorite memory is go to park with my mother and my sister. B"
type textarea "x"
type textarea "My favorite memory is go to park with my mother and my sister. Be"
type textarea "x"
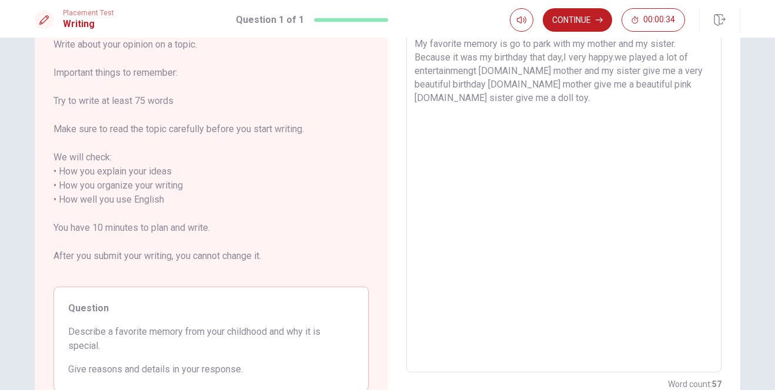
click at [502, 43] on textarea "My favorite memory is go to park with my mother and my sister. Because it was m…" at bounding box center [563, 200] width 299 height 326
click at [528, 105] on textarea "My favorite memory was go to park with my mother and my sister. Because it was …" at bounding box center [563, 200] width 299 height 326
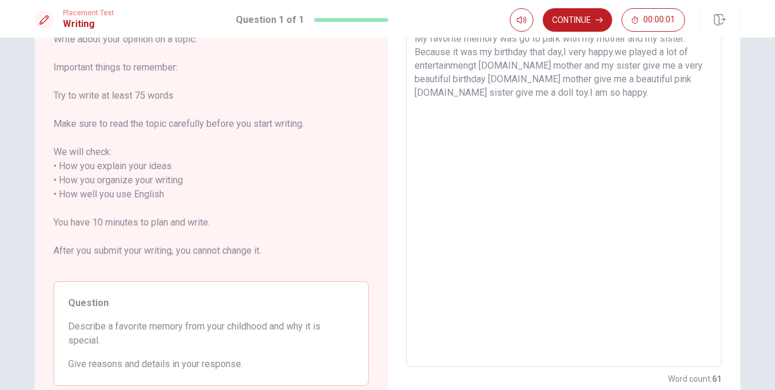
scroll to position [0, 0]
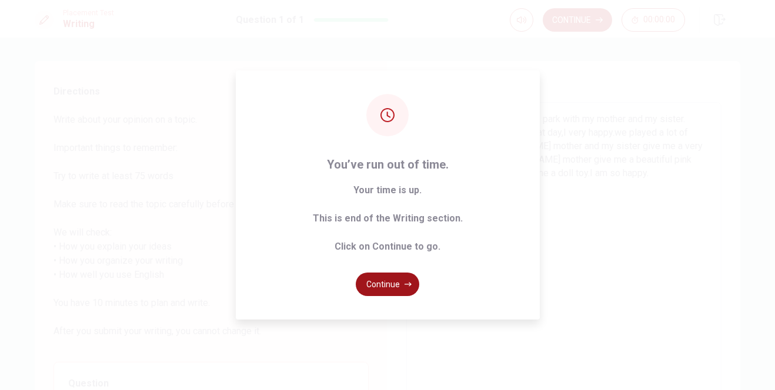
click at [381, 283] on button "Continue" at bounding box center [387, 285] width 63 height 24
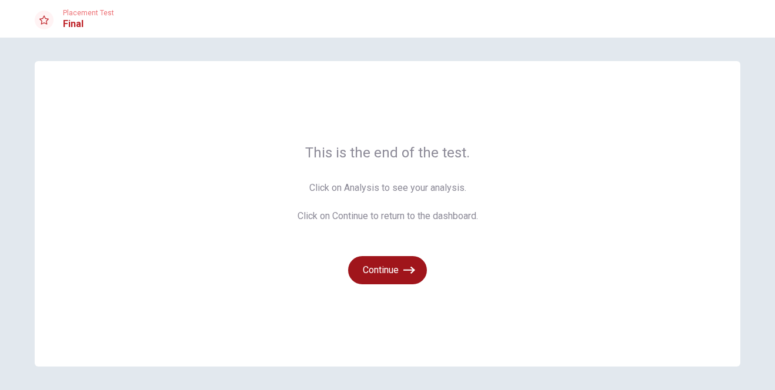
click at [394, 270] on button "Continue" at bounding box center [387, 270] width 79 height 28
